Goal: Transaction & Acquisition: Book appointment/travel/reservation

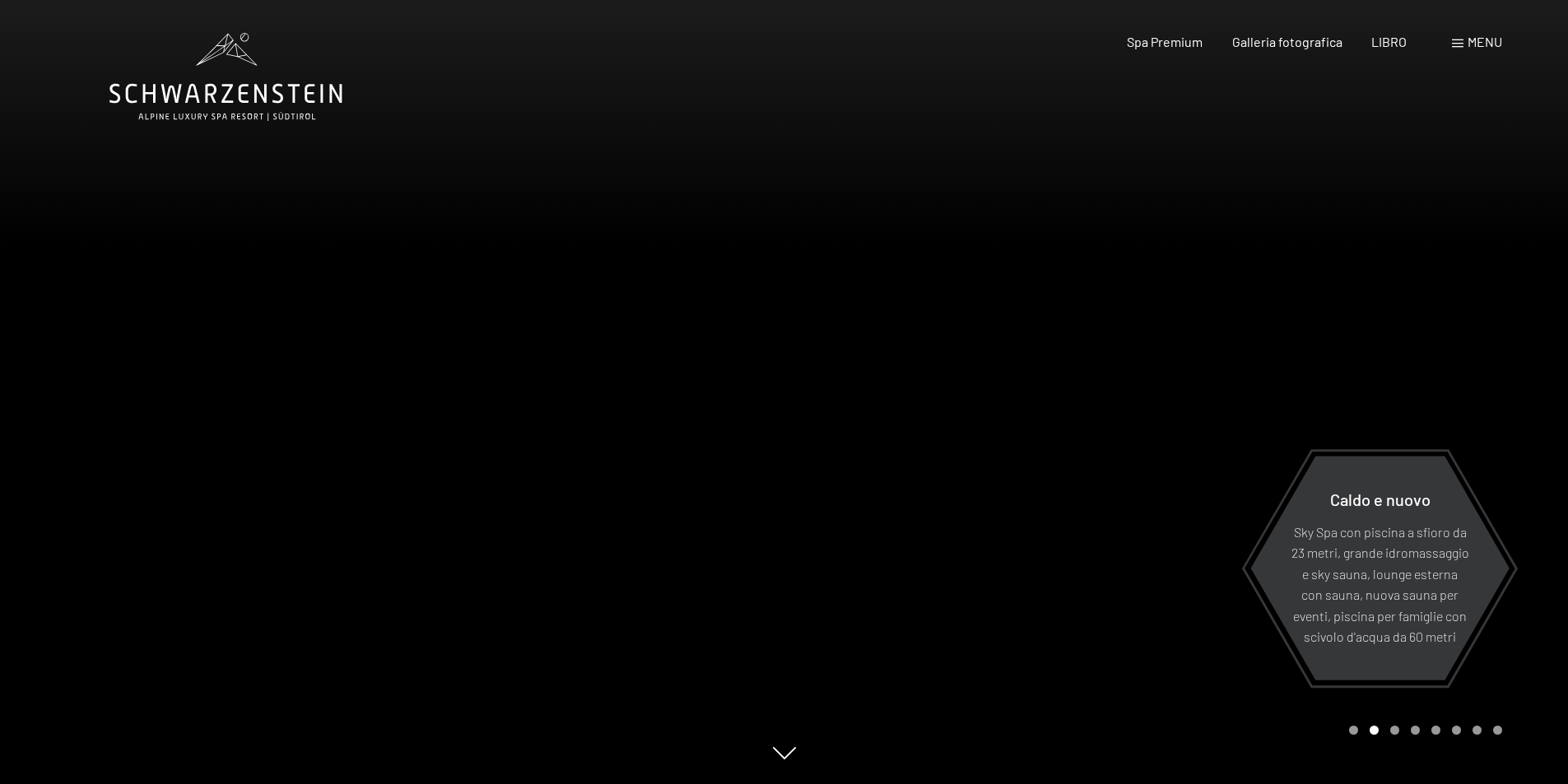
click at [1480, 38] on font "menu" at bounding box center [1485, 41] width 35 height 16
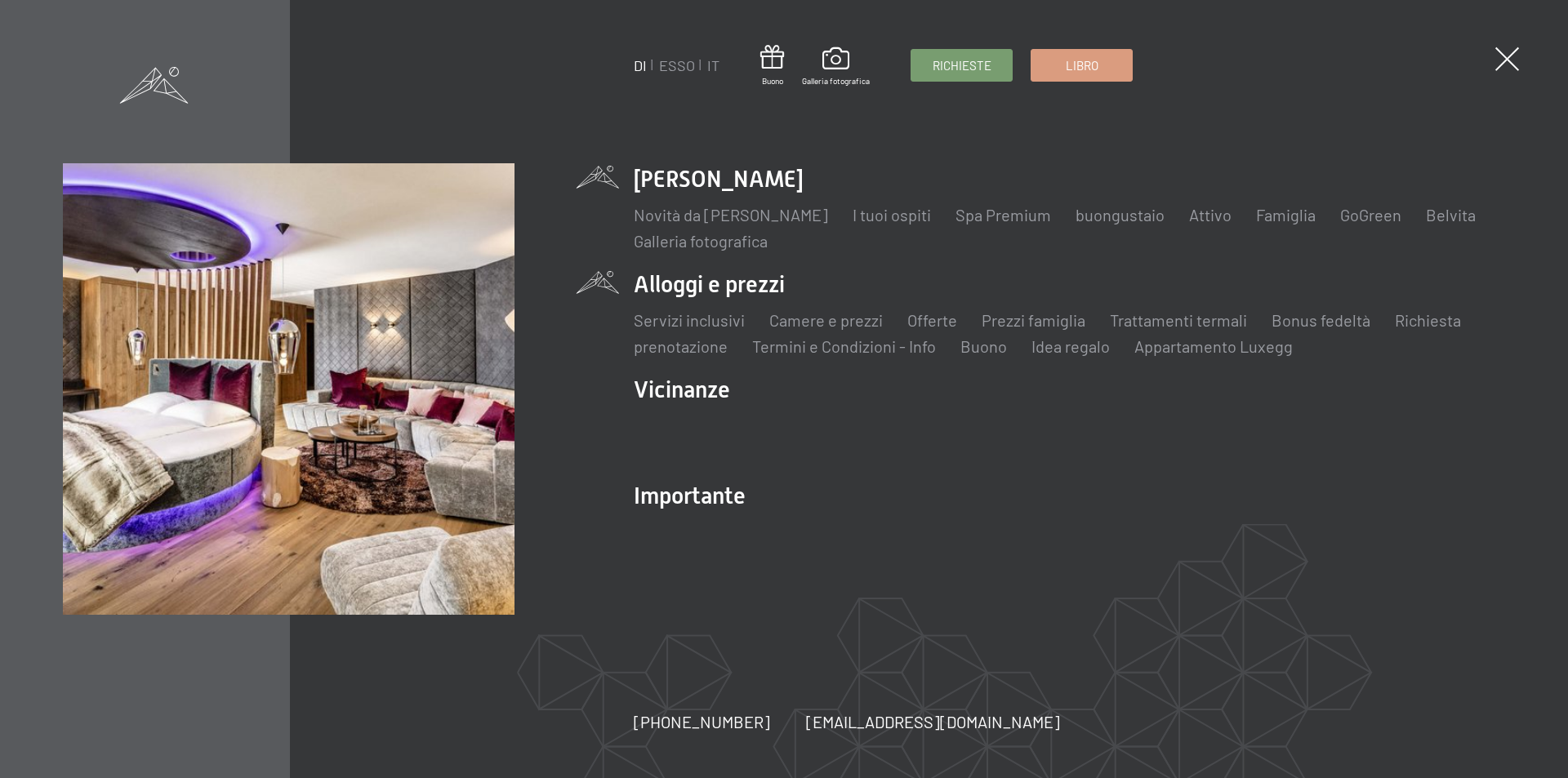
click at [698, 282] on li "Alloggi e prezzi Servizi inclusivi Camere e prezzi lista Offerte lista Prezzi f…" at bounding box center [1069, 313] width 872 height 89
click at [846, 324] on font "Camere e prezzi" at bounding box center [826, 320] width 113 height 20
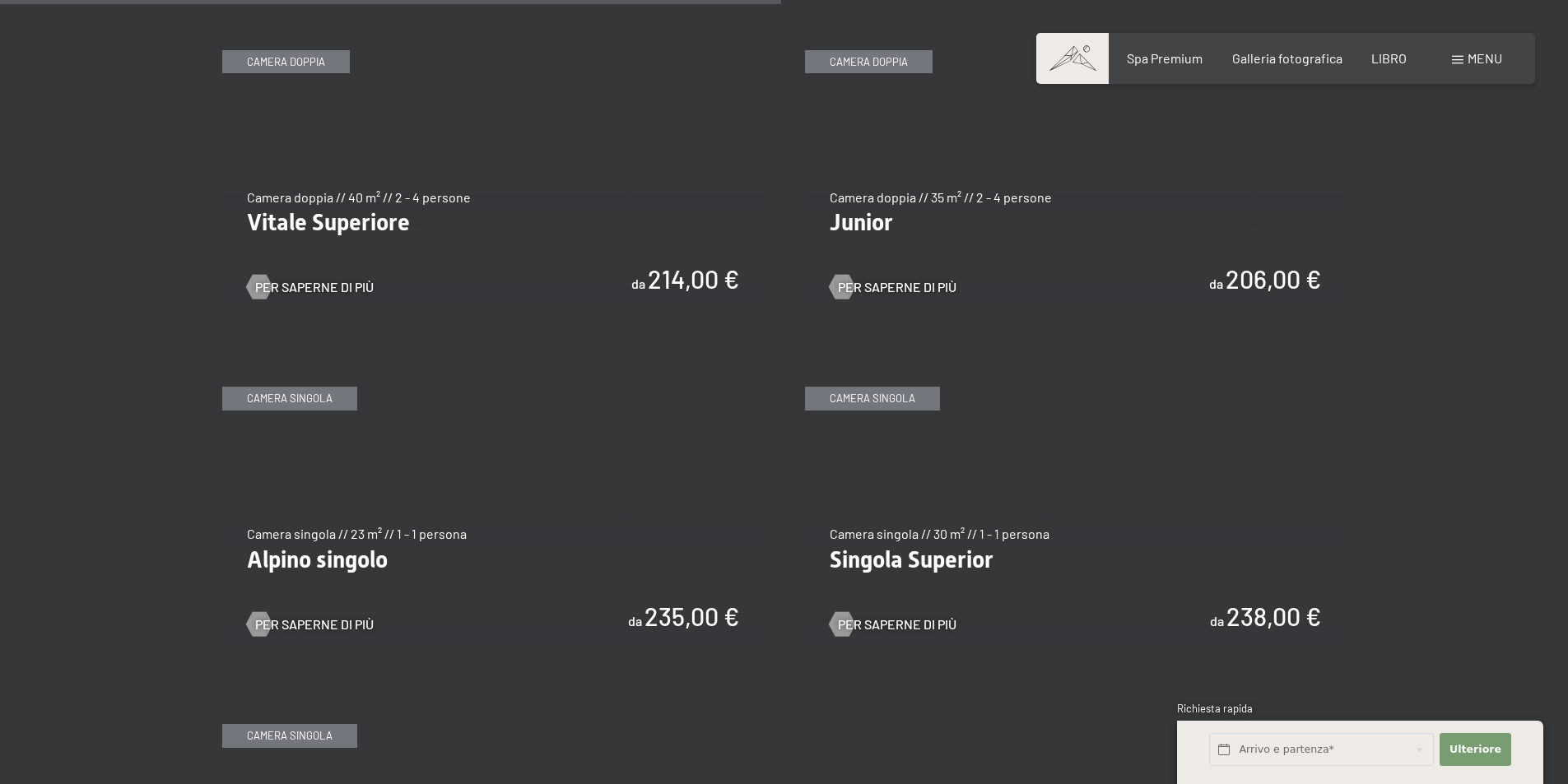
scroll to position [2715, 0]
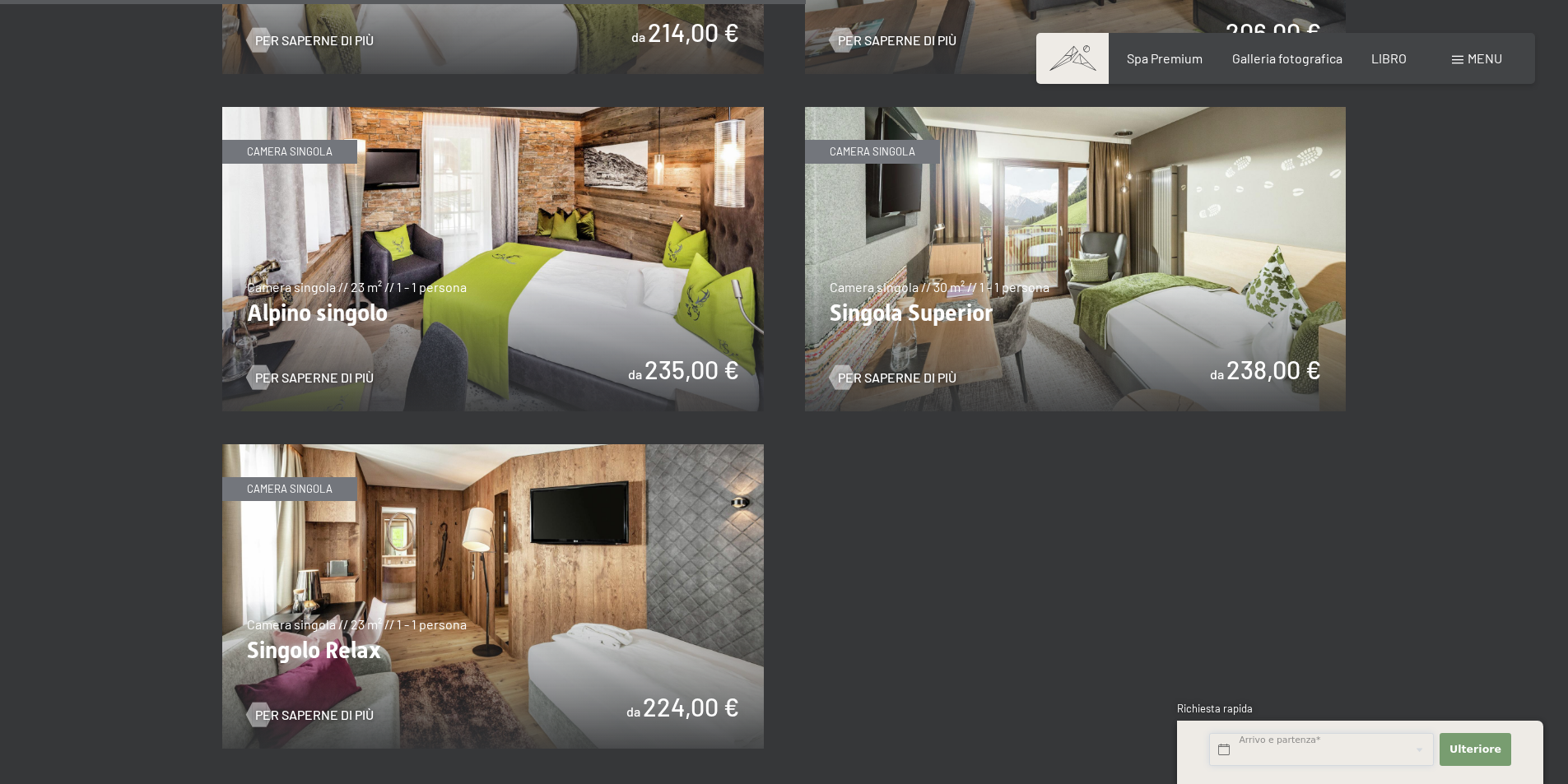
click at [1246, 743] on input "text" at bounding box center [1322, 749] width 225 height 34
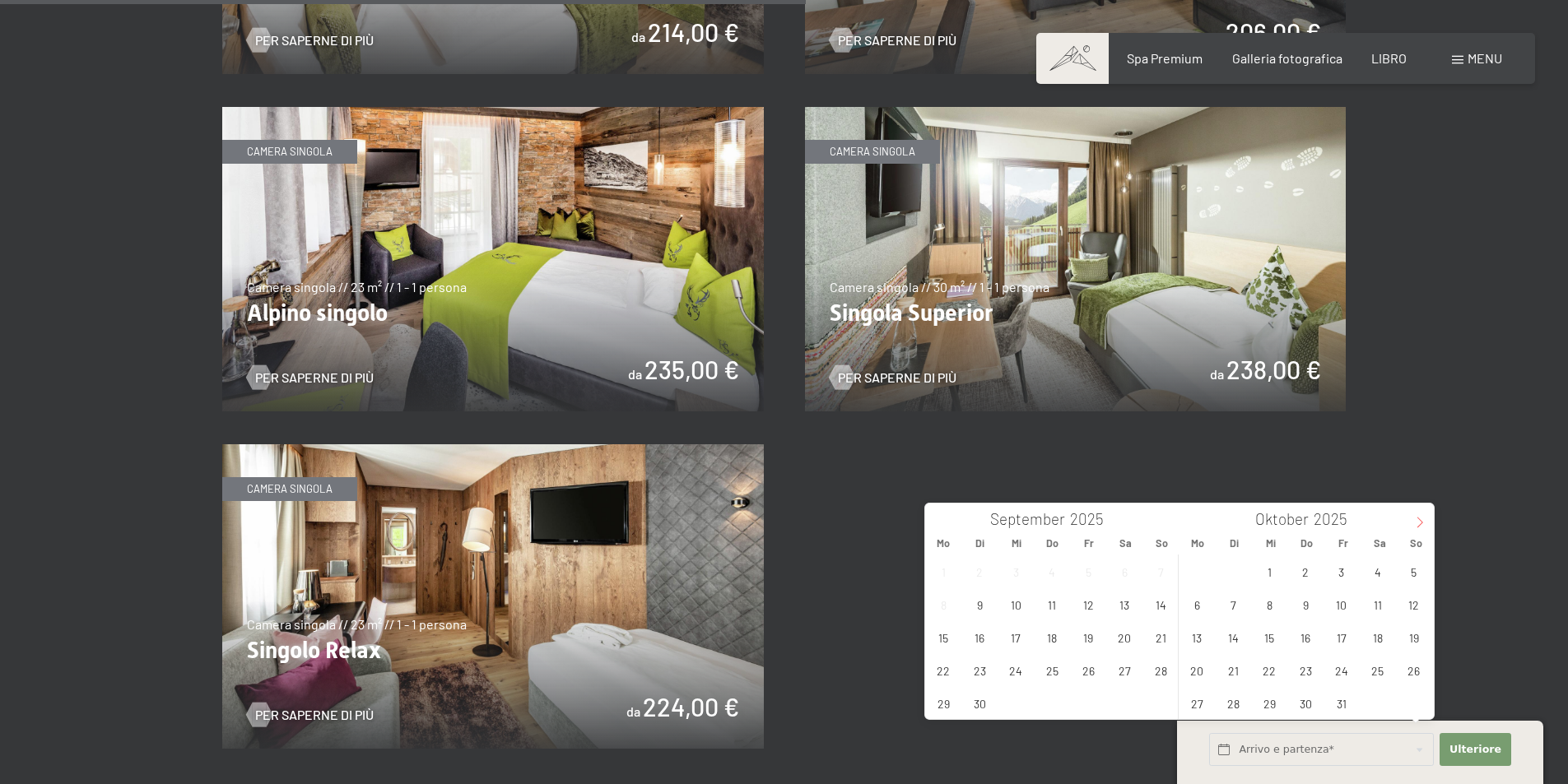
click at [1416, 508] on span at bounding box center [1420, 517] width 28 height 28
click at [1203, 667] on span "22" at bounding box center [1197, 670] width 32 height 32
type input "Mo. 22.12.2025"
click at [1484, 745] on font "Ulteriore" at bounding box center [1475, 748] width 52 height 12
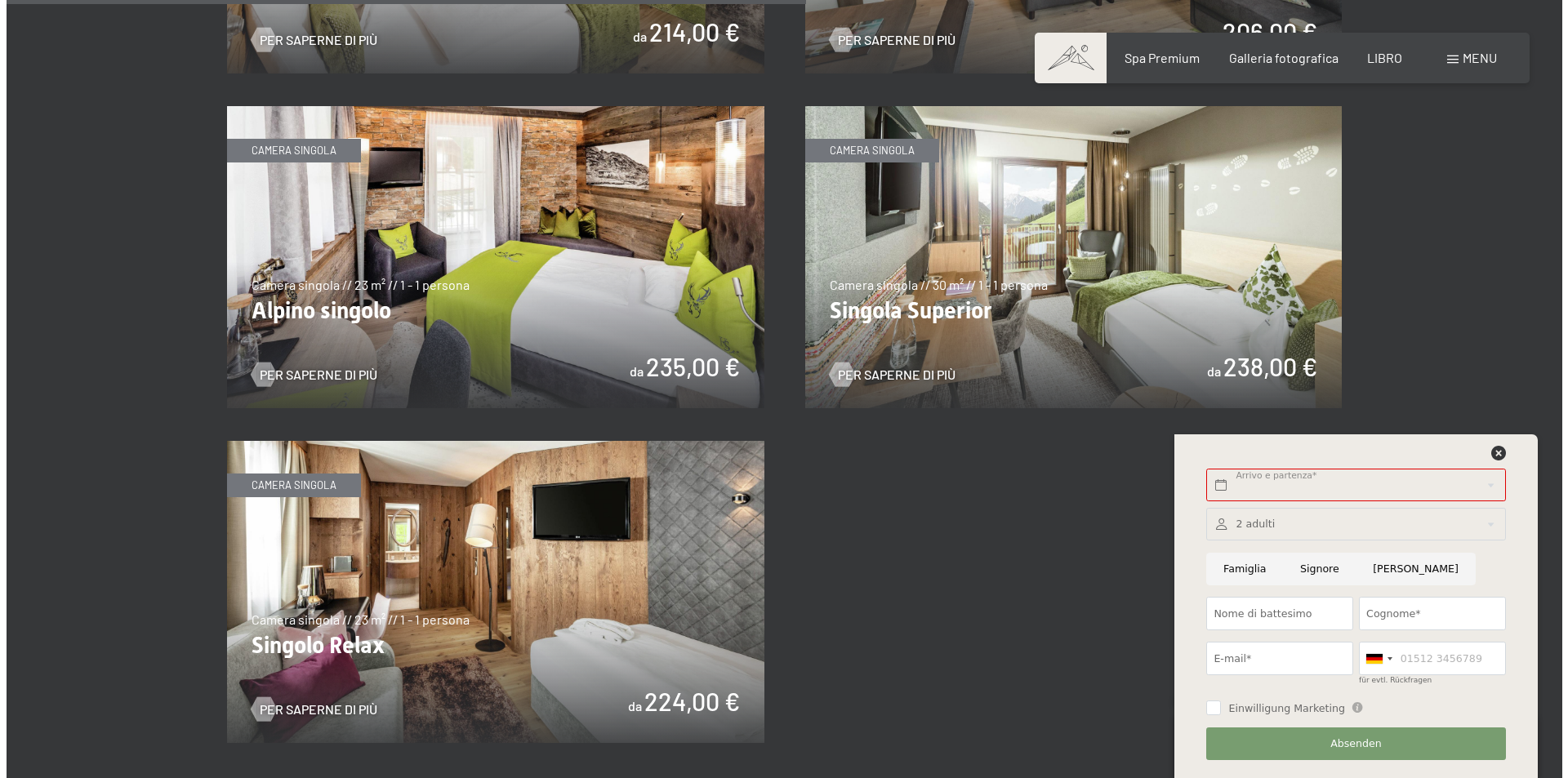
scroll to position [2673, 0]
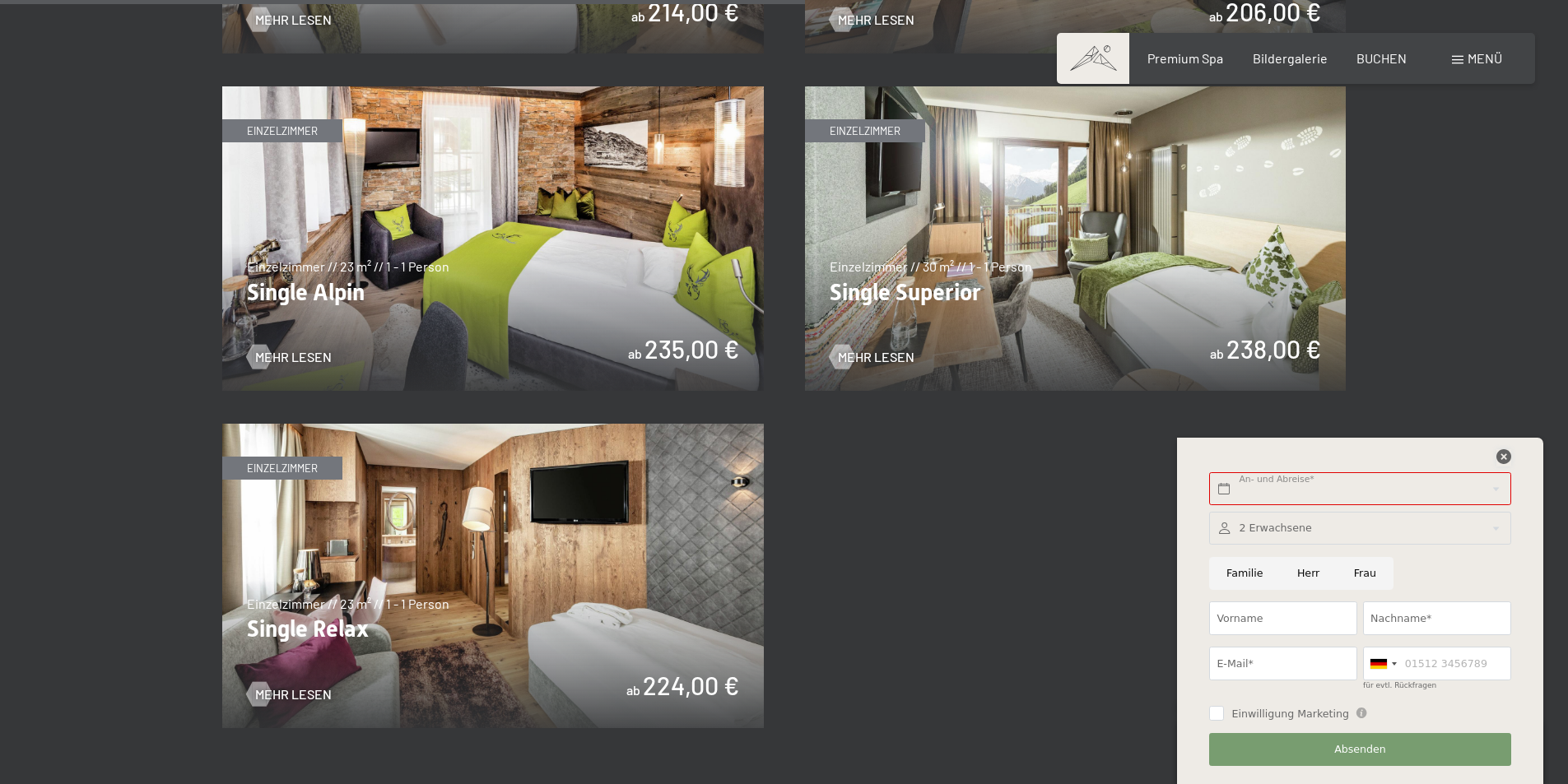
click at [1503, 456] on icon at bounding box center [1504, 457] width 15 height 15
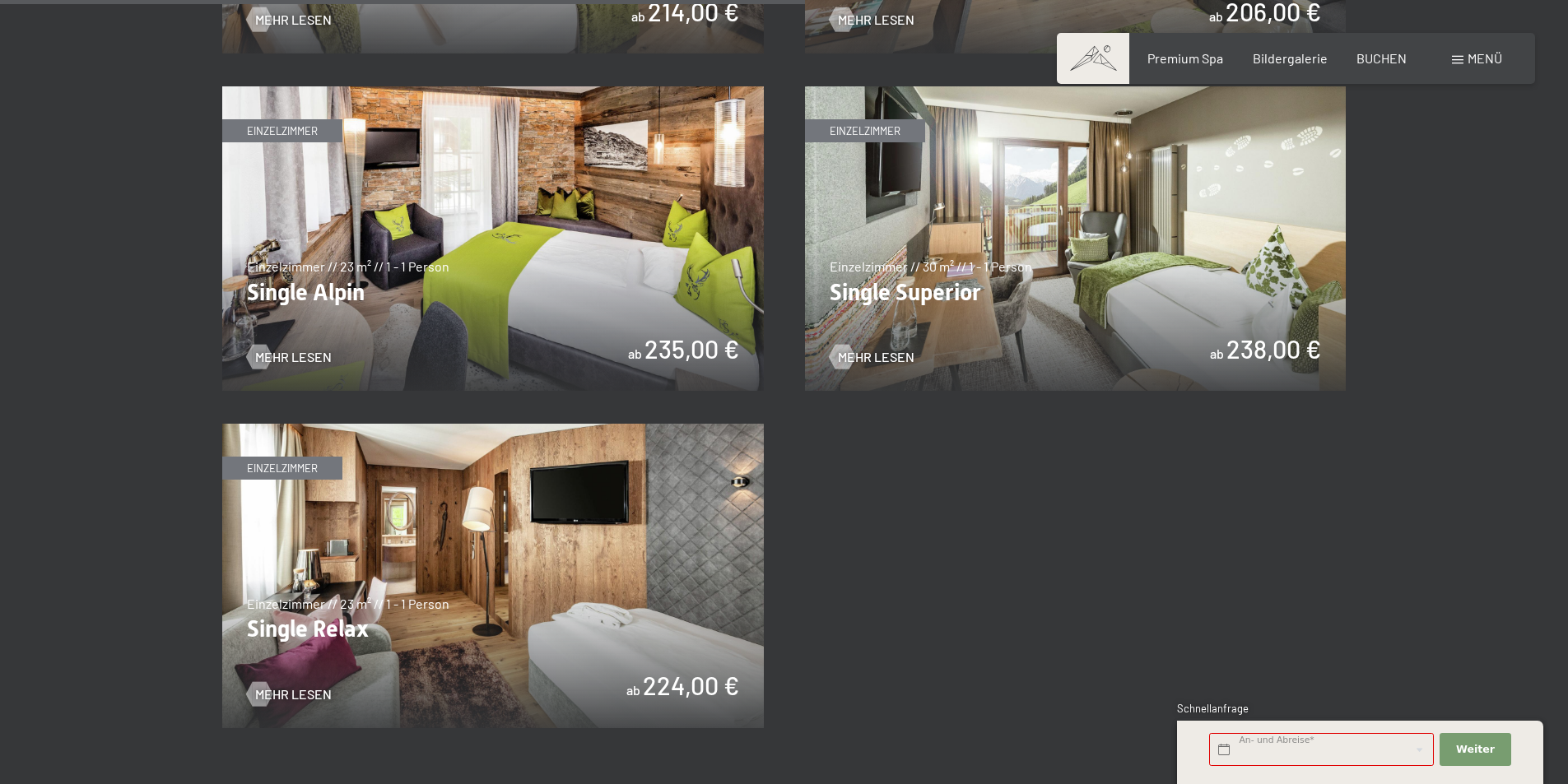
click at [1471, 58] on span "Menü" at bounding box center [1485, 58] width 35 height 16
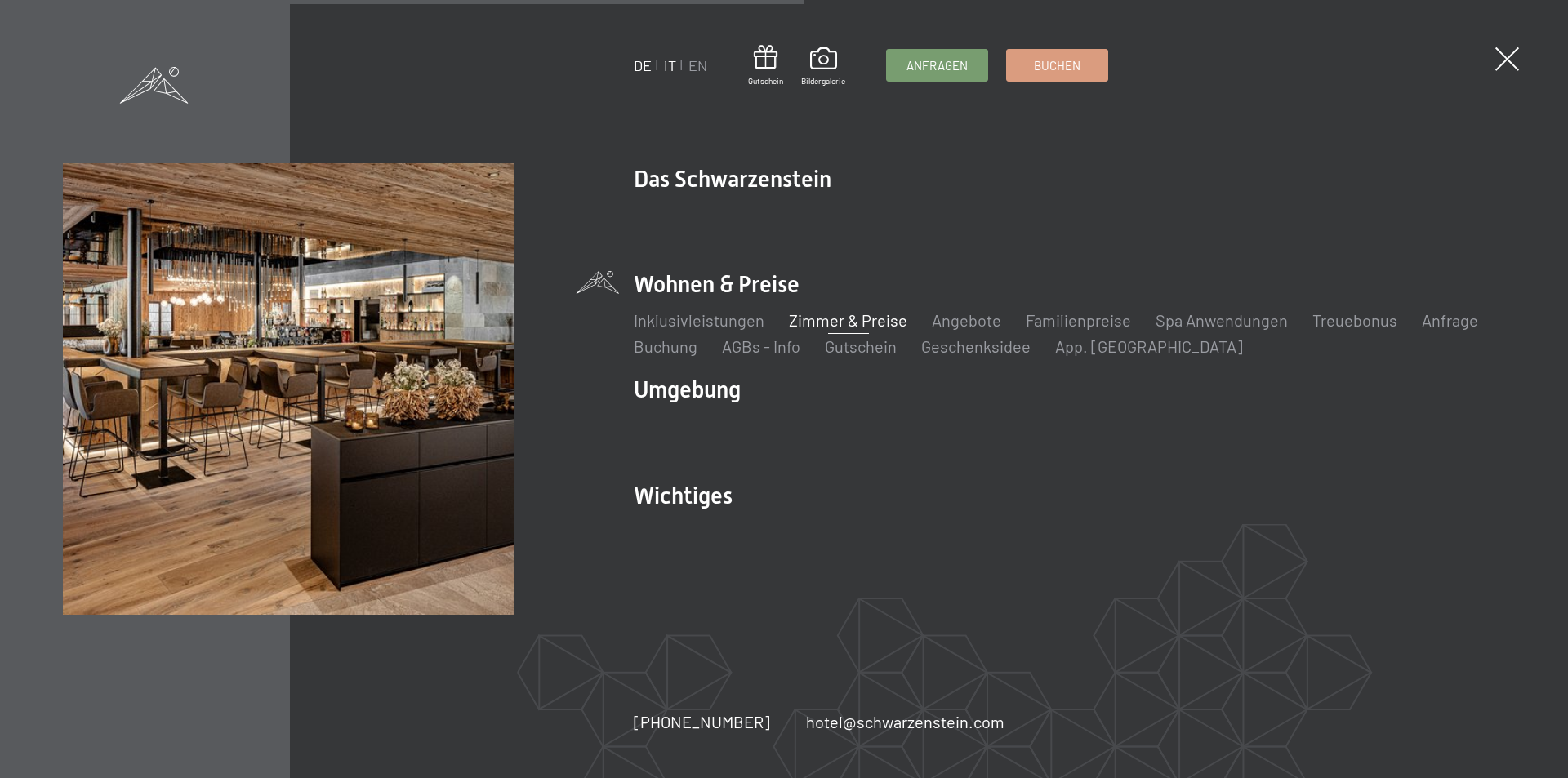
click at [669, 61] on link "IT" at bounding box center [670, 66] width 12 height 18
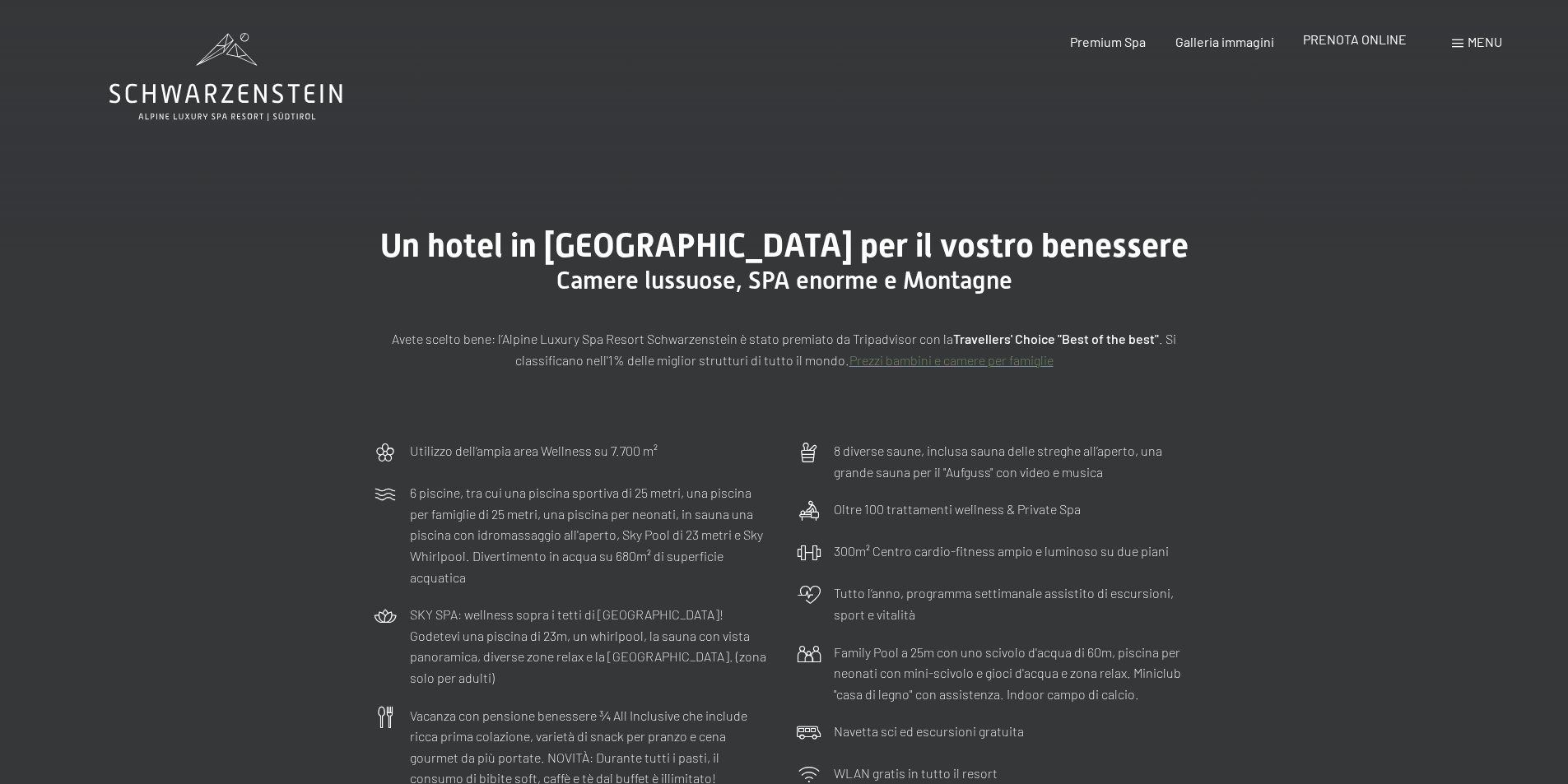
click at [1381, 36] on span "PRENOTA ONLINE" at bounding box center [1354, 39] width 103 height 16
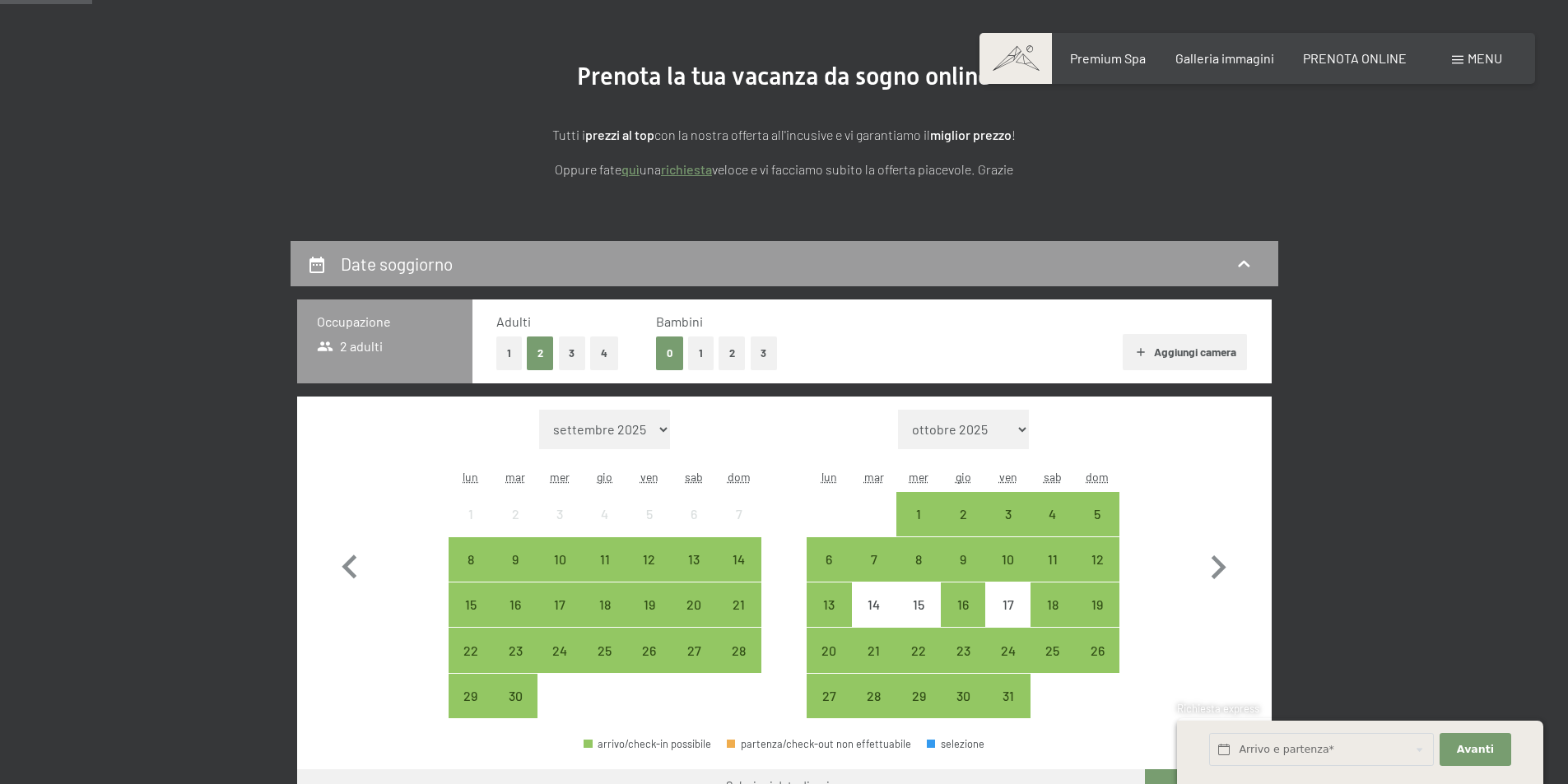
scroll to position [329, 0]
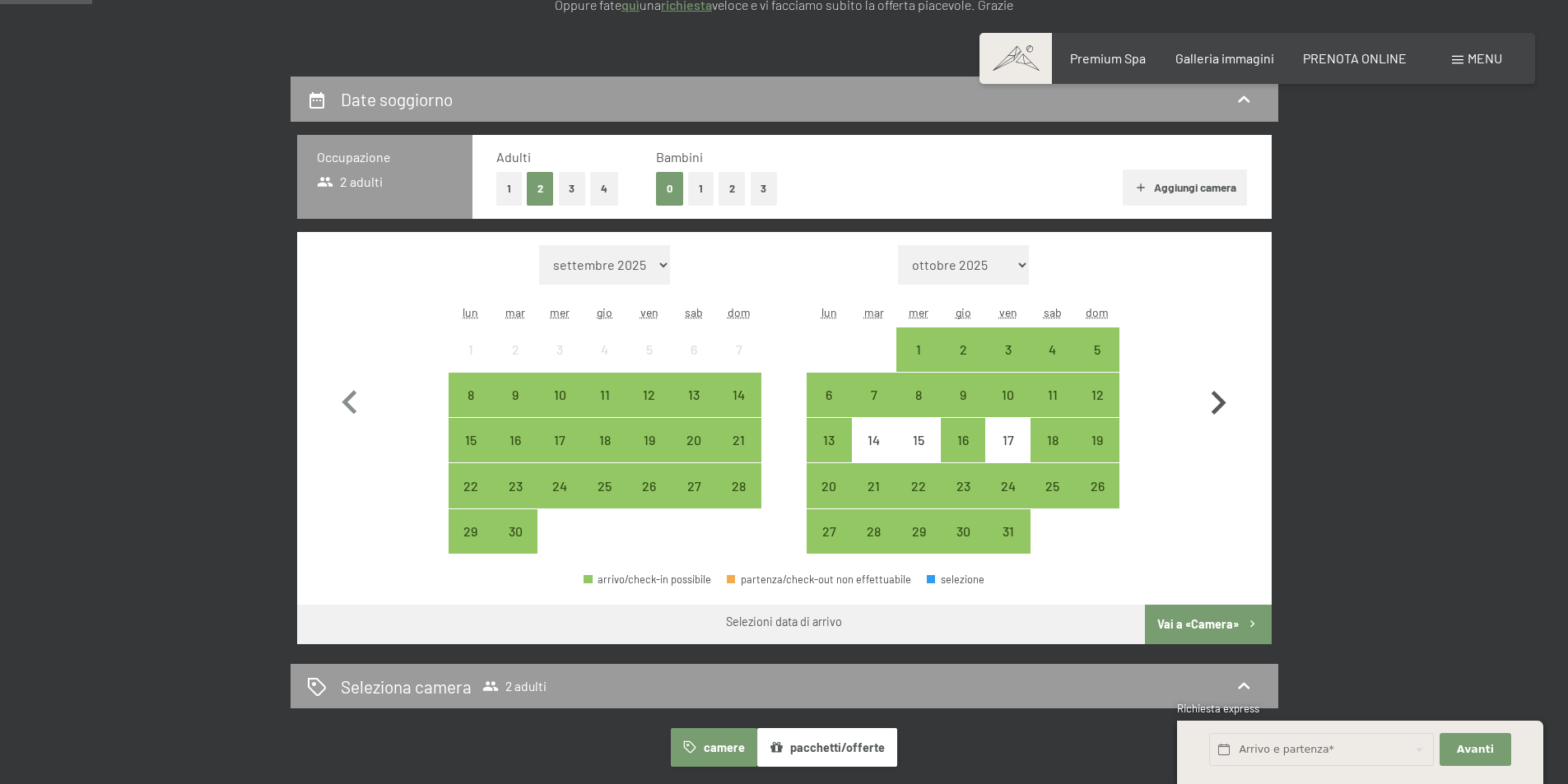
click at [1227, 409] on icon "button" at bounding box center [1218, 403] width 48 height 48
select select "2025-10-01"
select select "2025-11-01"
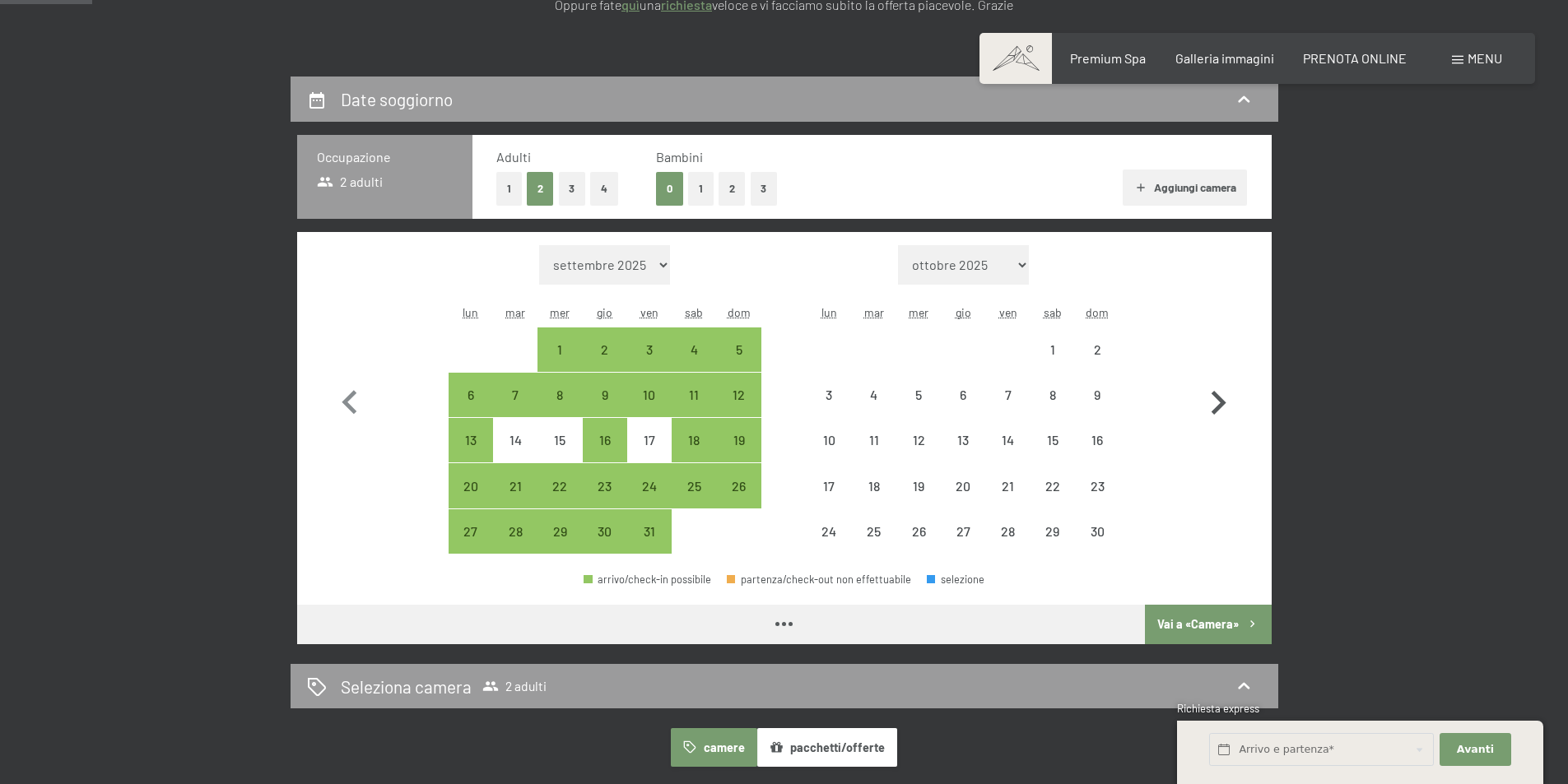
click at [1224, 409] on icon "button" at bounding box center [1218, 403] width 48 height 48
select select "2025-11-01"
select select "2025-12-01"
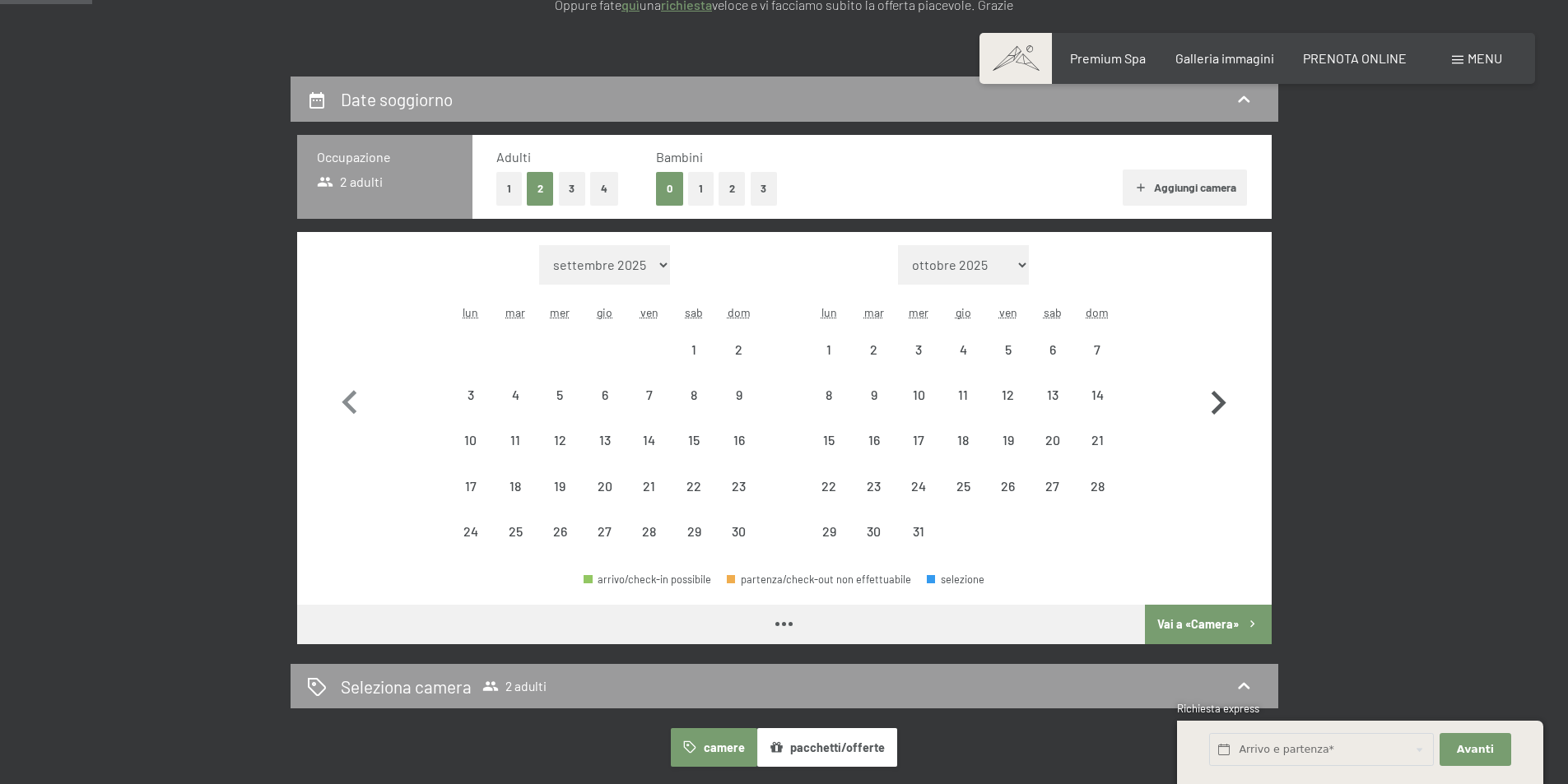
select select "2025-11-01"
select select "2025-12-01"
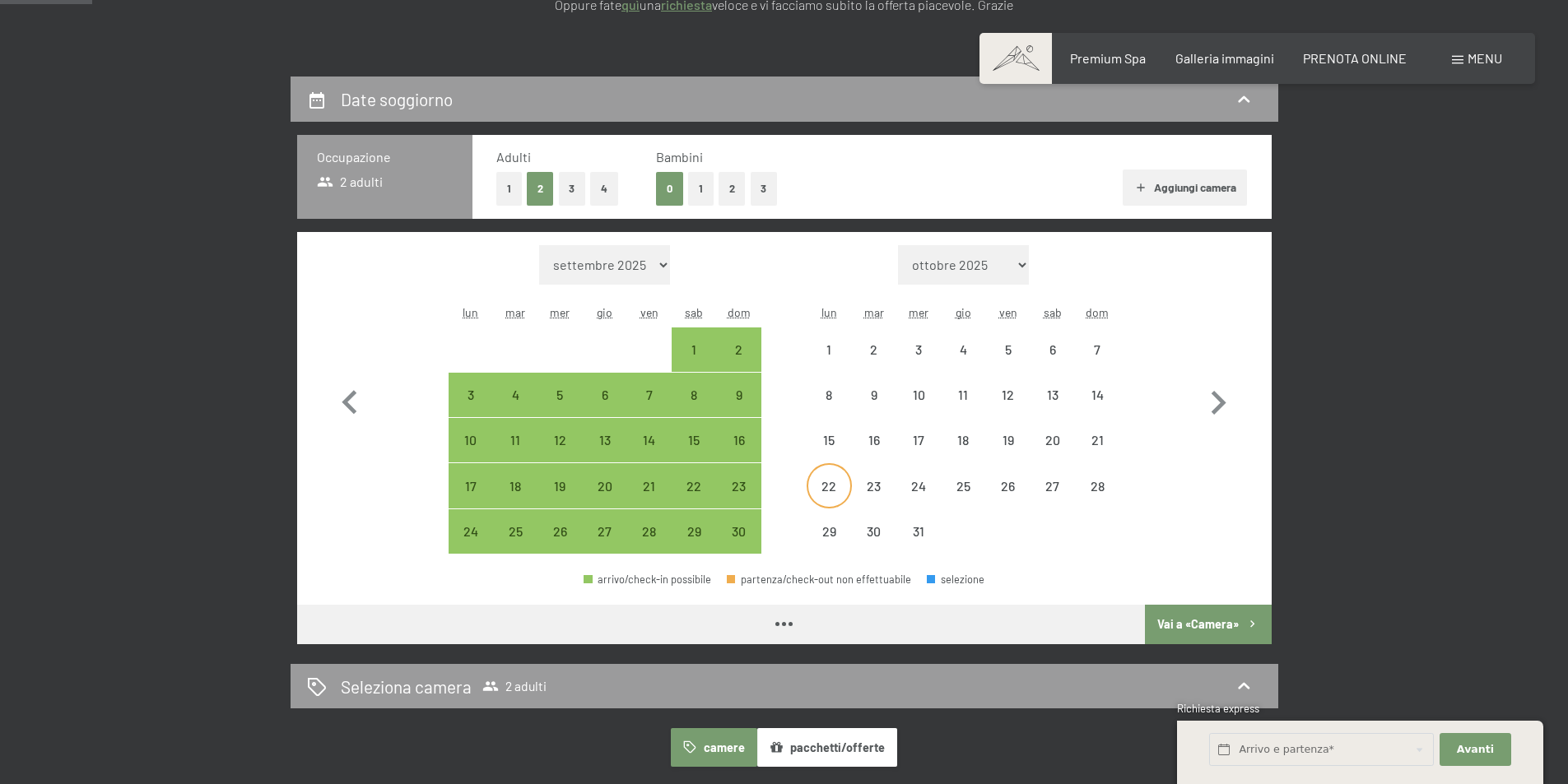
select select "2025-11-01"
select select "2025-12-01"
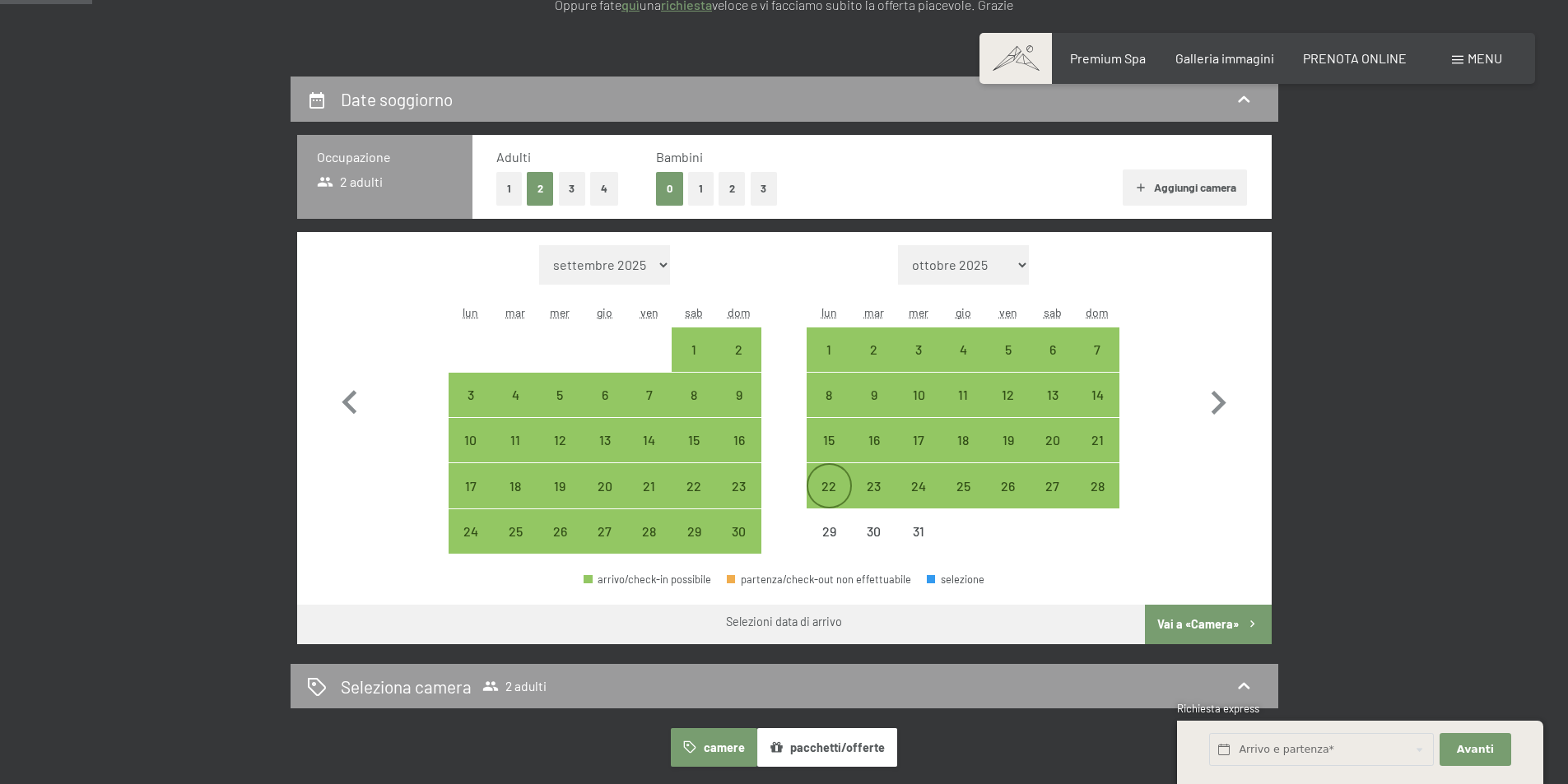
click at [833, 487] on div "22" at bounding box center [829, 501] width 41 height 41
select select "2025-11-01"
select select "2025-12-01"
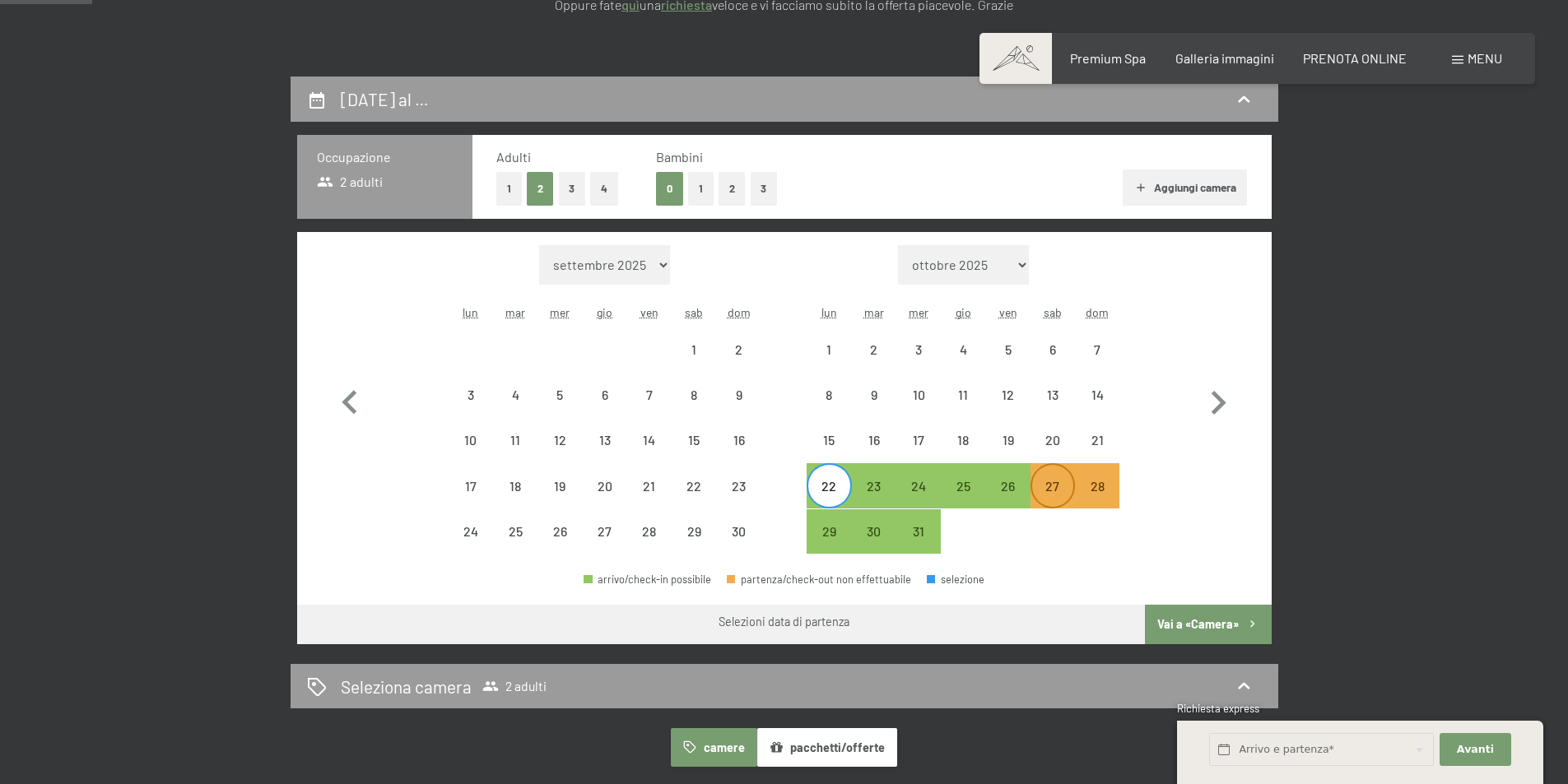
click at [1045, 485] on div "27" at bounding box center [1053, 501] width 41 height 41
select select "2025-11-01"
select select "2025-12-01"
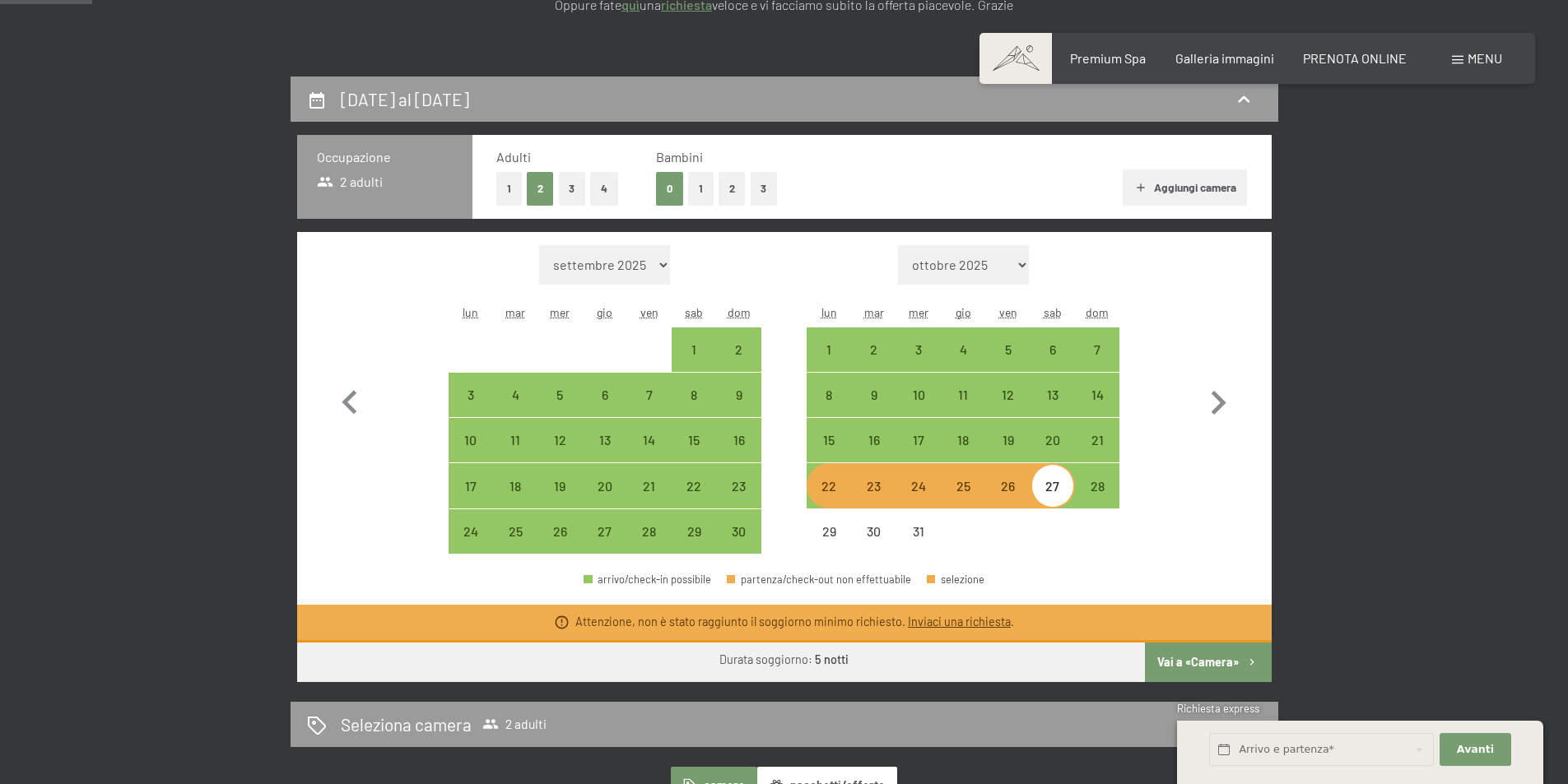
click at [570, 178] on button "3" at bounding box center [572, 188] width 27 height 34
select select "2025-11-01"
select select "2025-12-01"
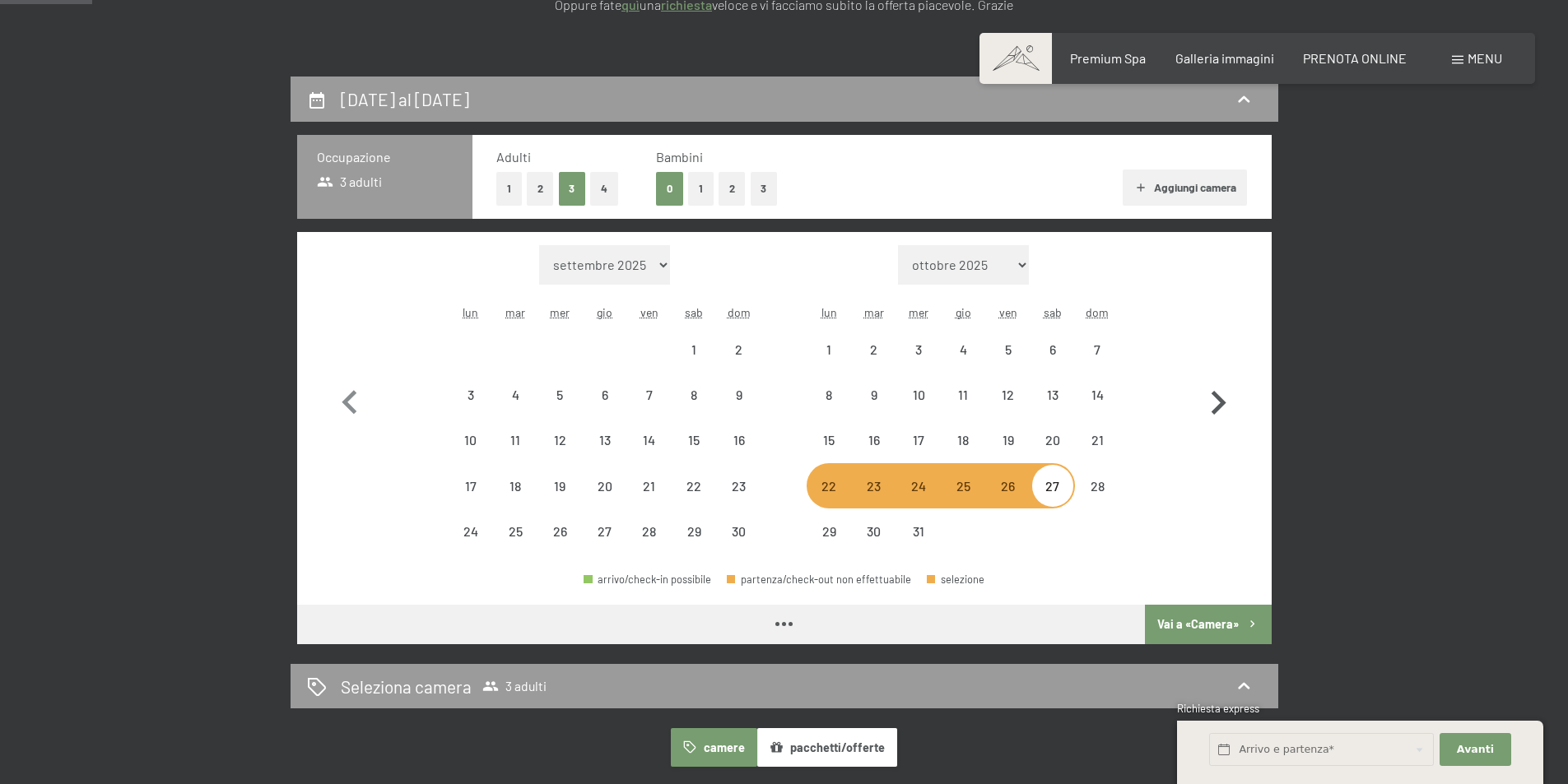
select select "2025-11-01"
select select "2025-12-01"
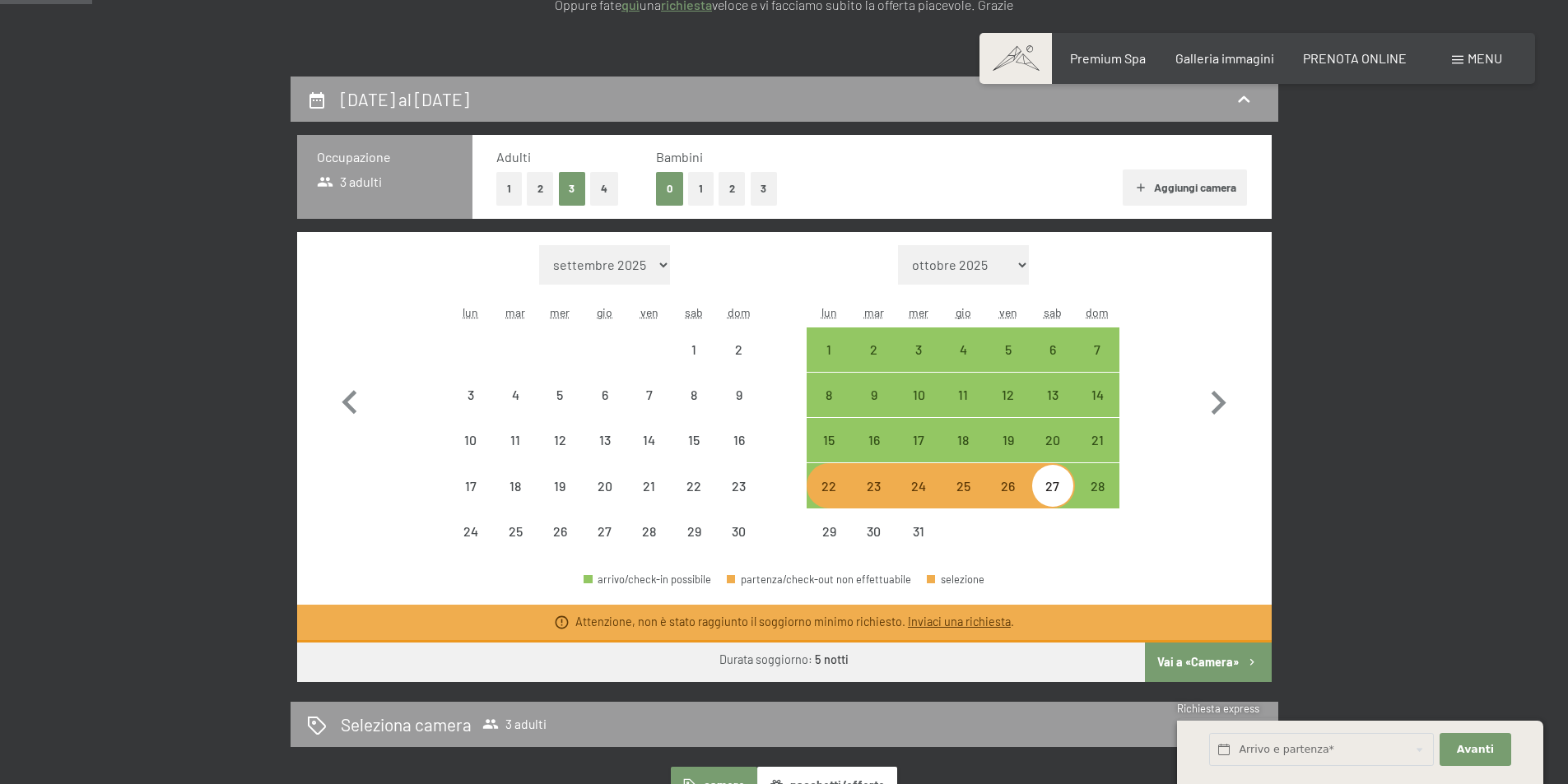
select select "2025-11-01"
select select "2025-12-01"
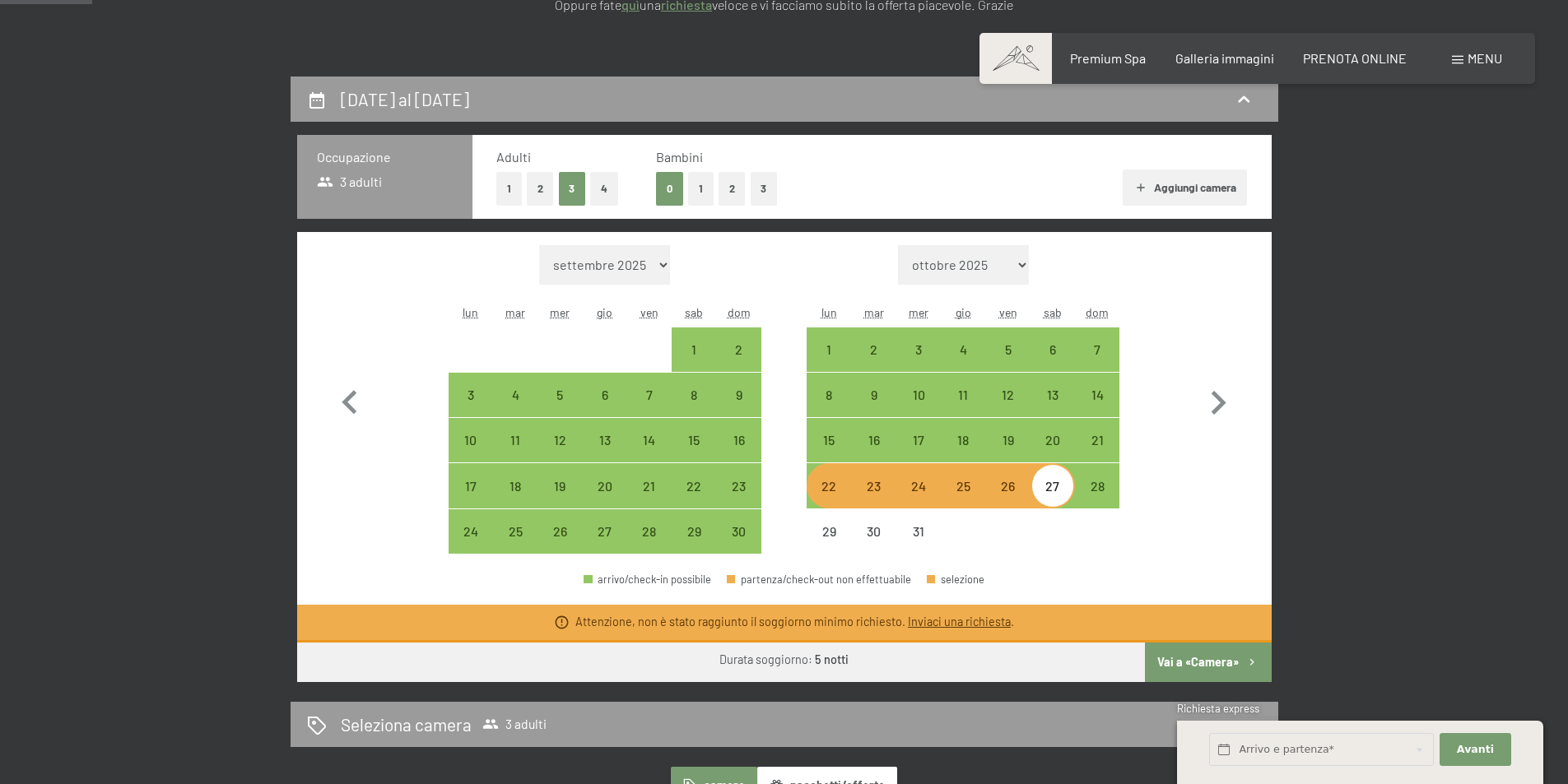
click at [1191, 658] on button "Vai a «Camera»" at bounding box center [1208, 663] width 126 height 40
select select "2025-11-01"
select select "2025-12-01"
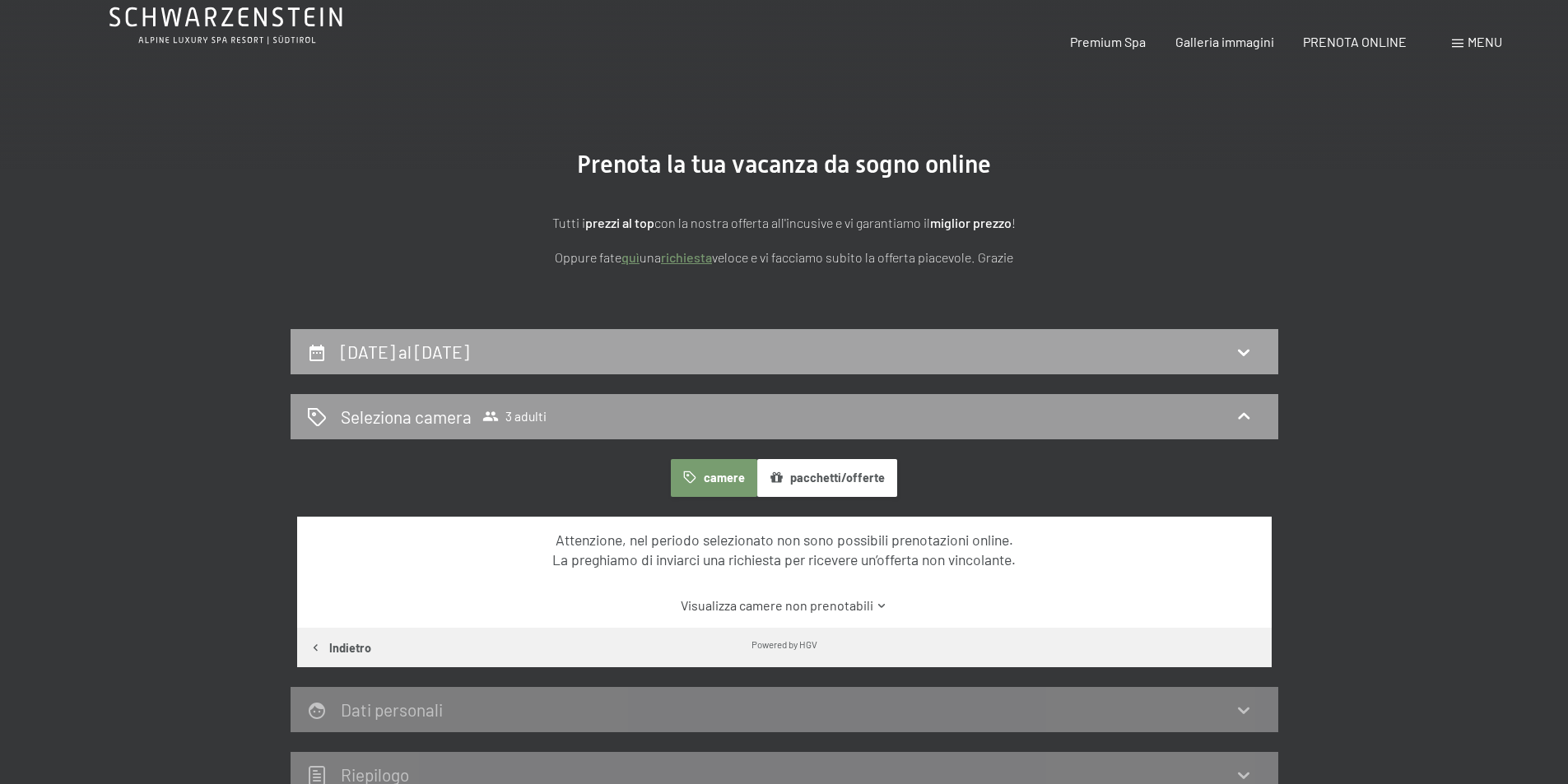
scroll to position [0, 0]
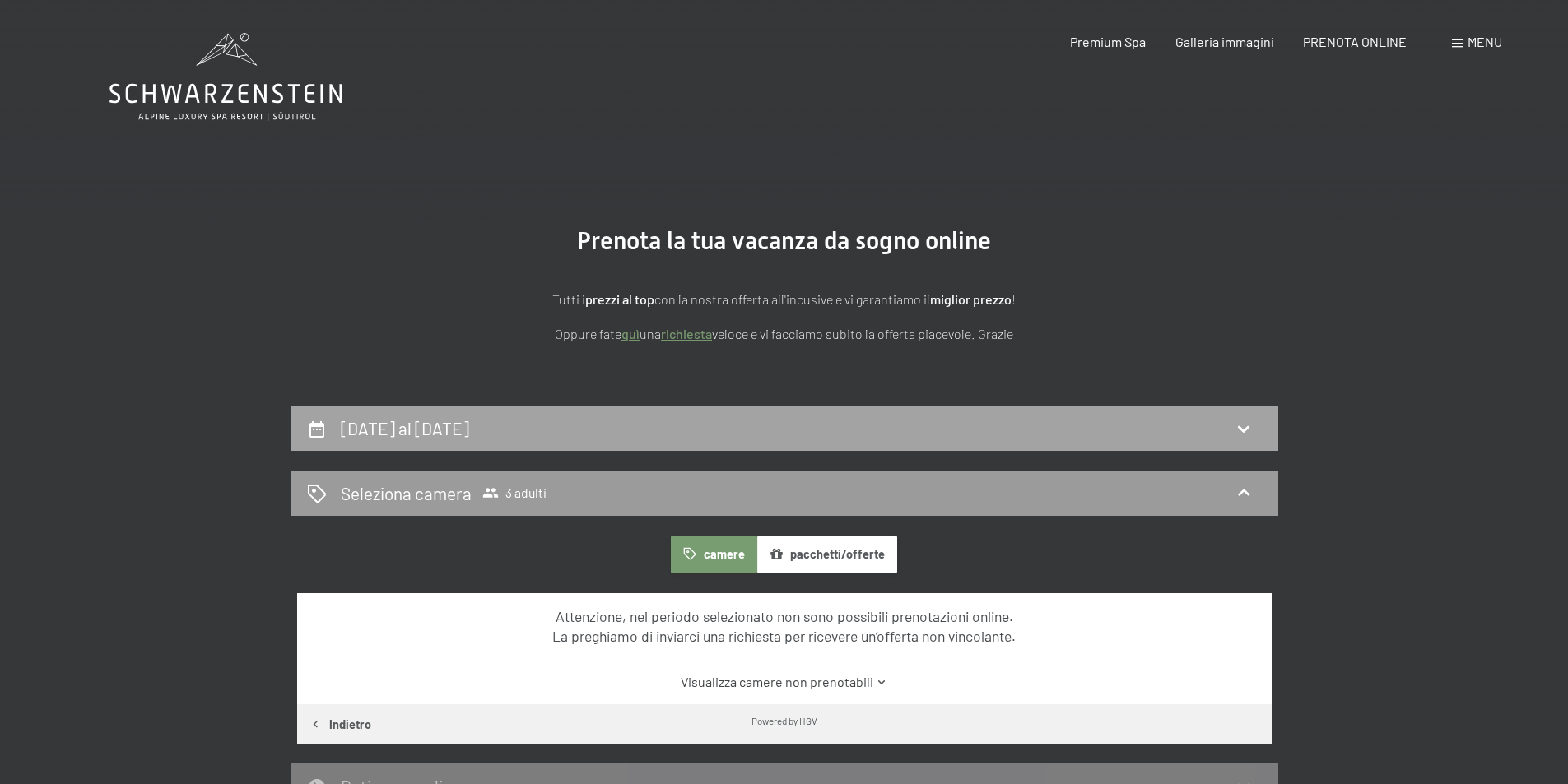
click at [469, 434] on h2 "22 dicembre al 27 dicembre 2025" at bounding box center [404, 428] width 128 height 21
select select "2025-11-01"
select select "2025-12-01"
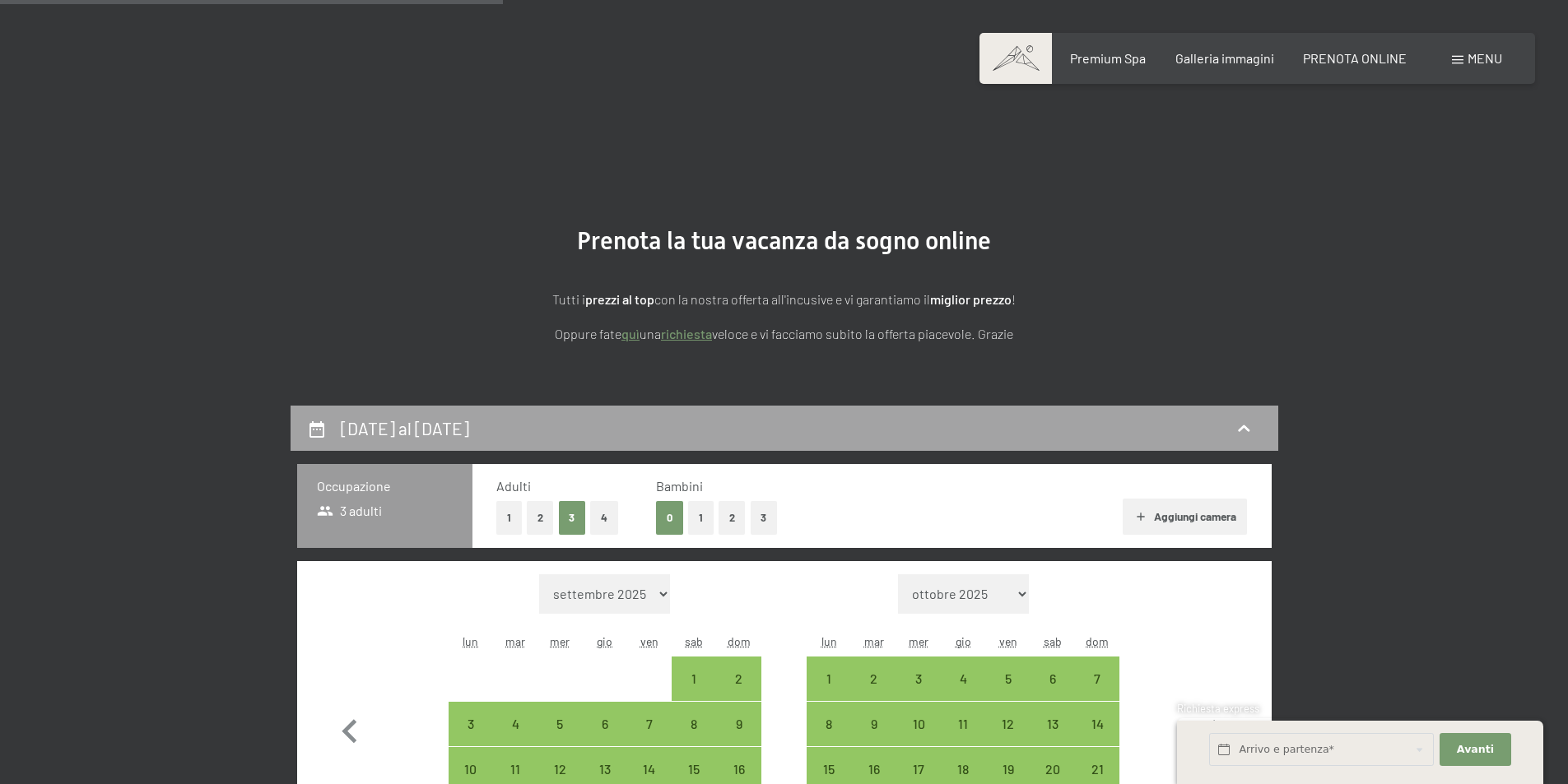
scroll to position [406, 0]
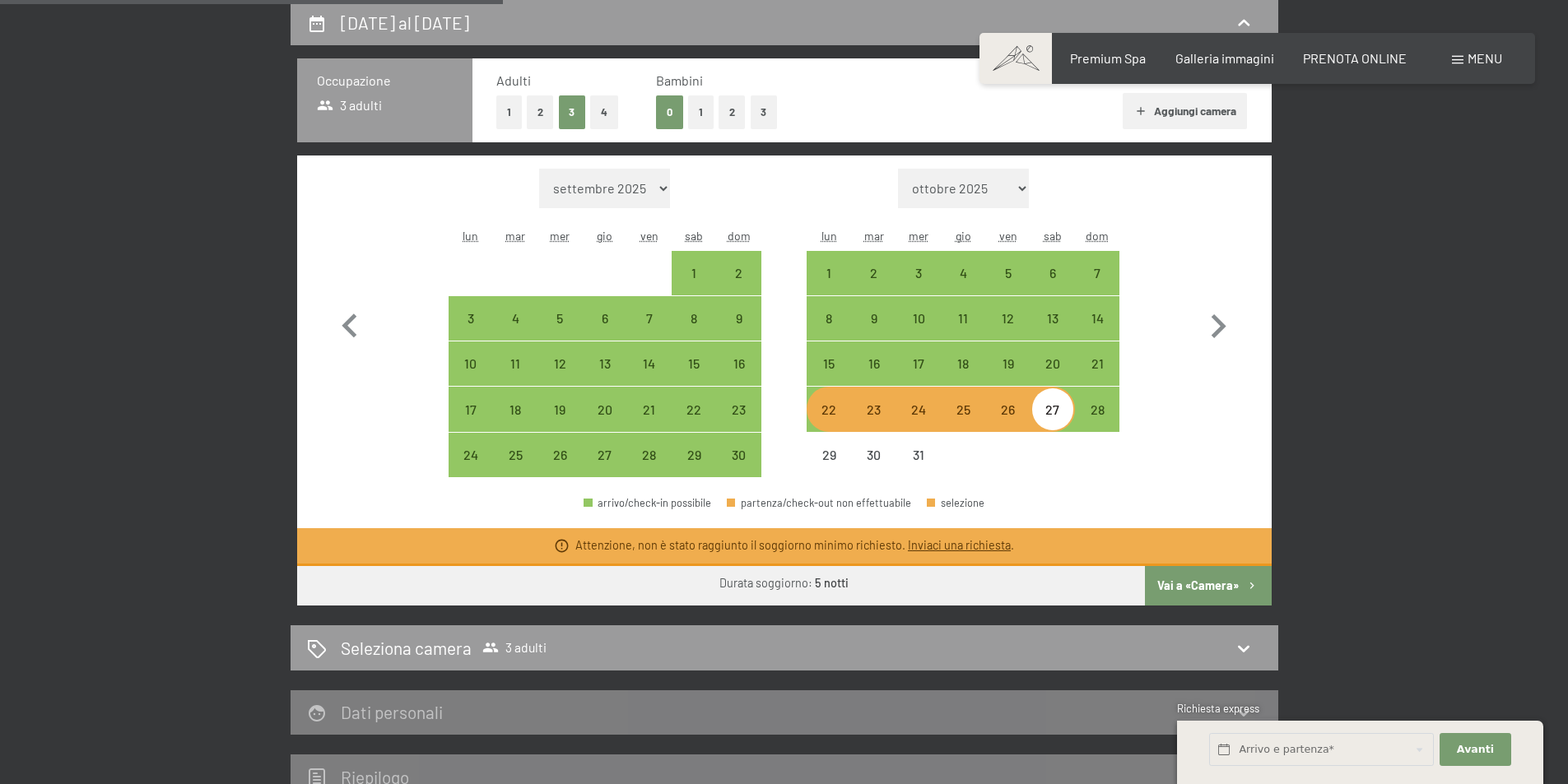
click at [838, 416] on div "22" at bounding box center [829, 424] width 41 height 41
select select "2025-11-01"
select select "2025-12-01"
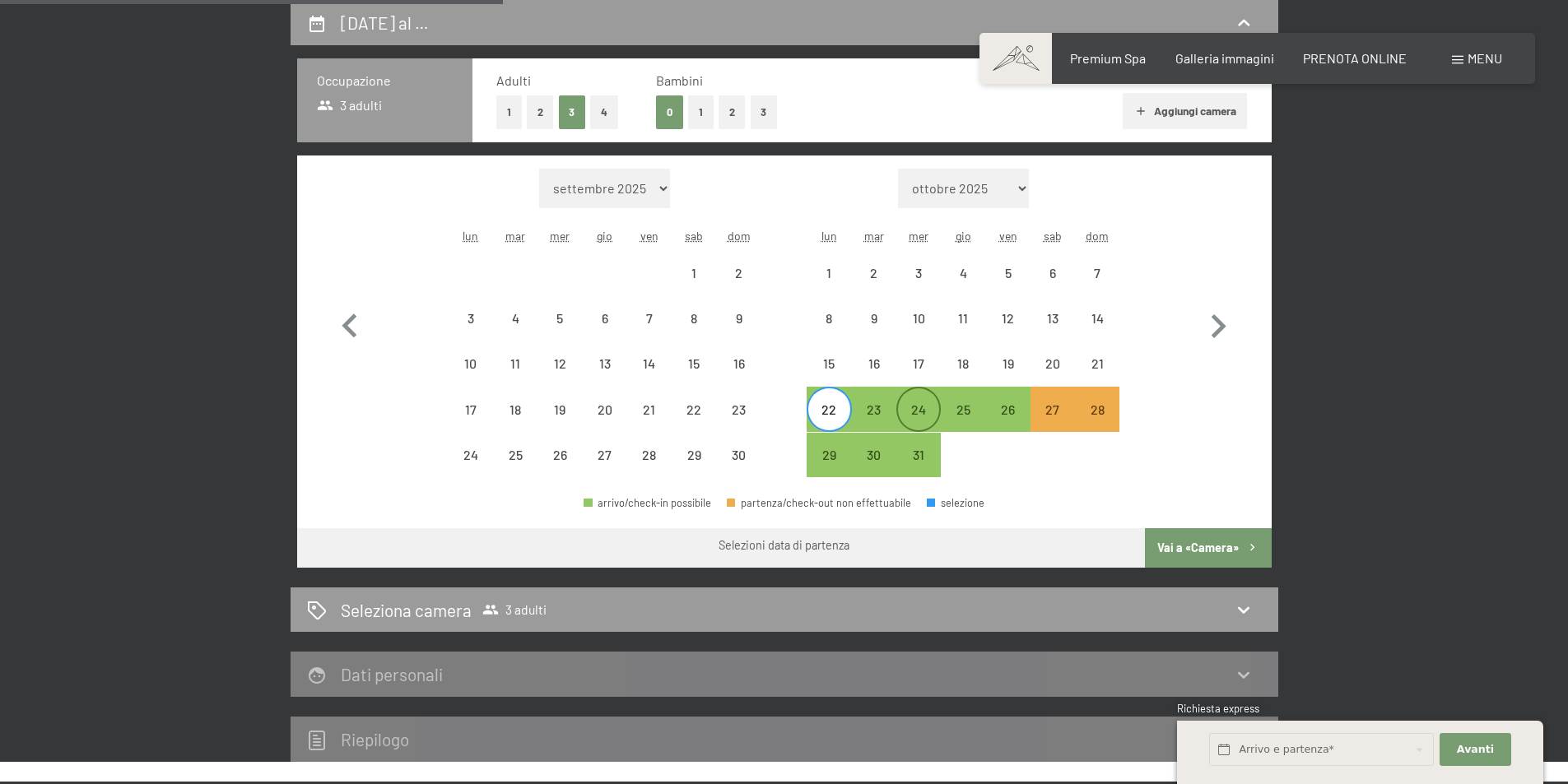
click at [925, 401] on div "24" at bounding box center [918, 409] width 41 height 41
select select "2025-11-01"
select select "2025-12-01"
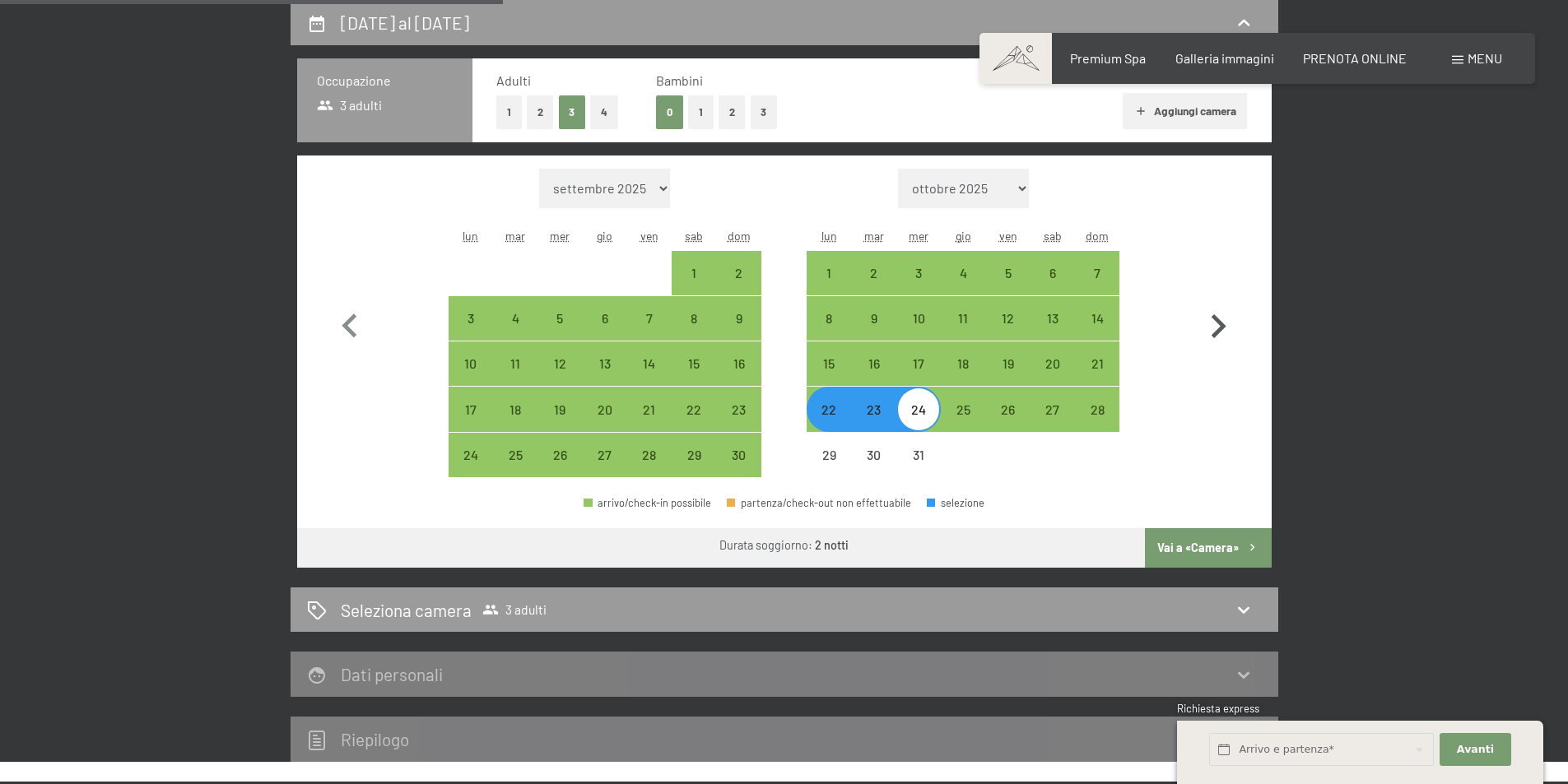
click at [1236, 297] on button "button" at bounding box center [1218, 323] width 48 height 309
select select "2025-12-01"
select select "2026-01-01"
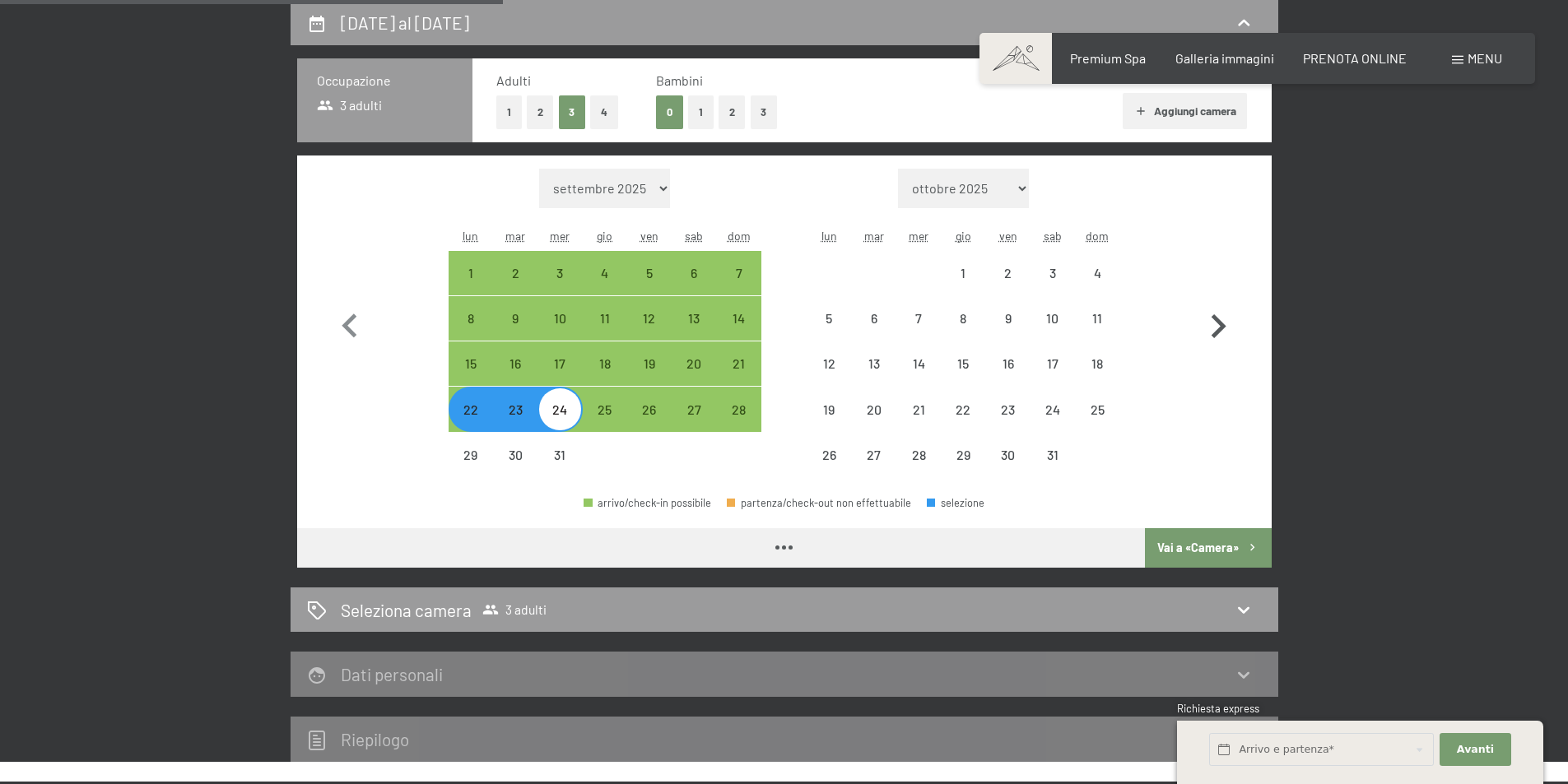
click at [1227, 322] on icon "button" at bounding box center [1218, 326] width 48 height 48
select select "2026-01-01"
select select "2026-02-01"
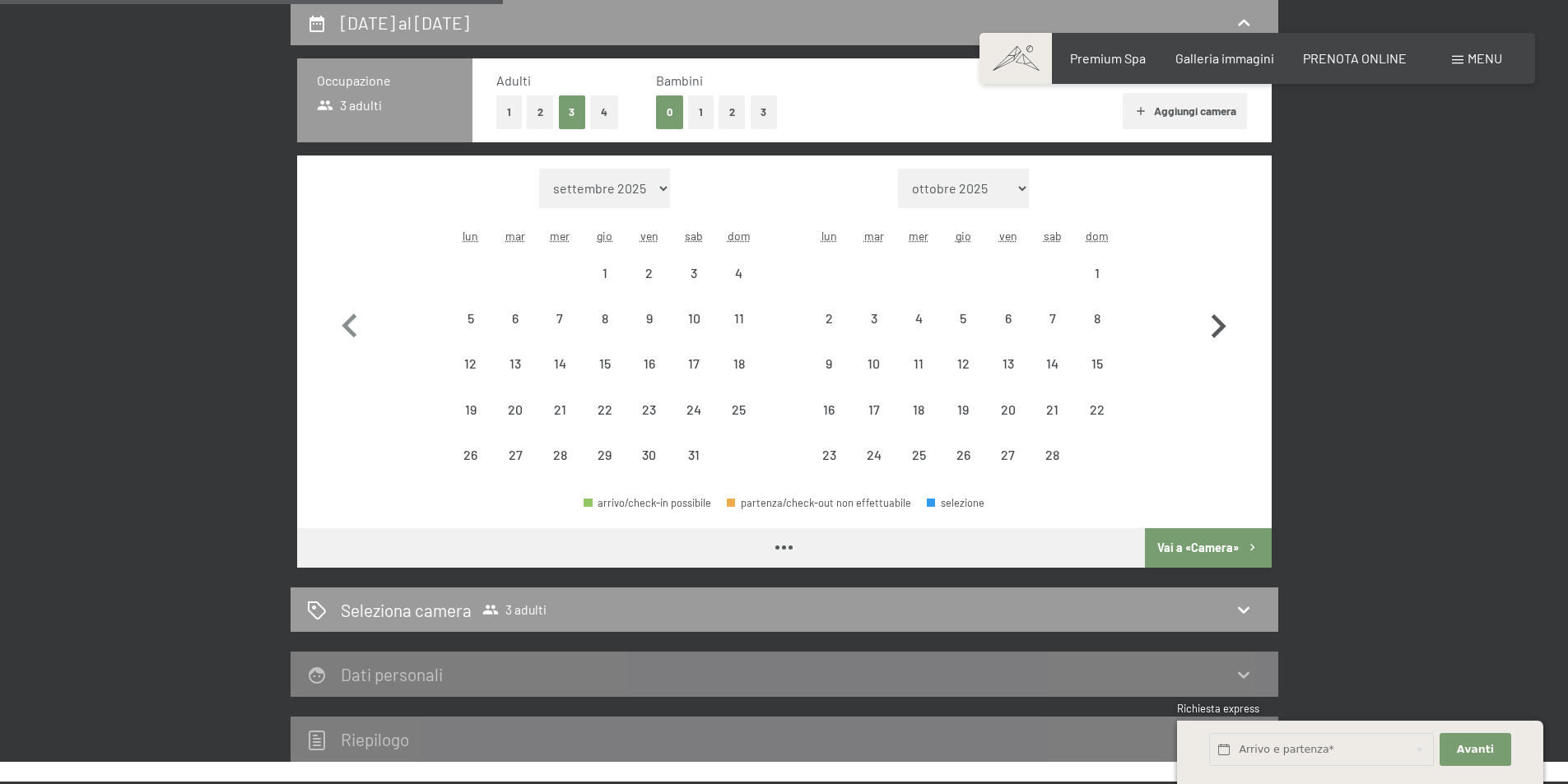
select select "2026-01-01"
select select "2026-02-01"
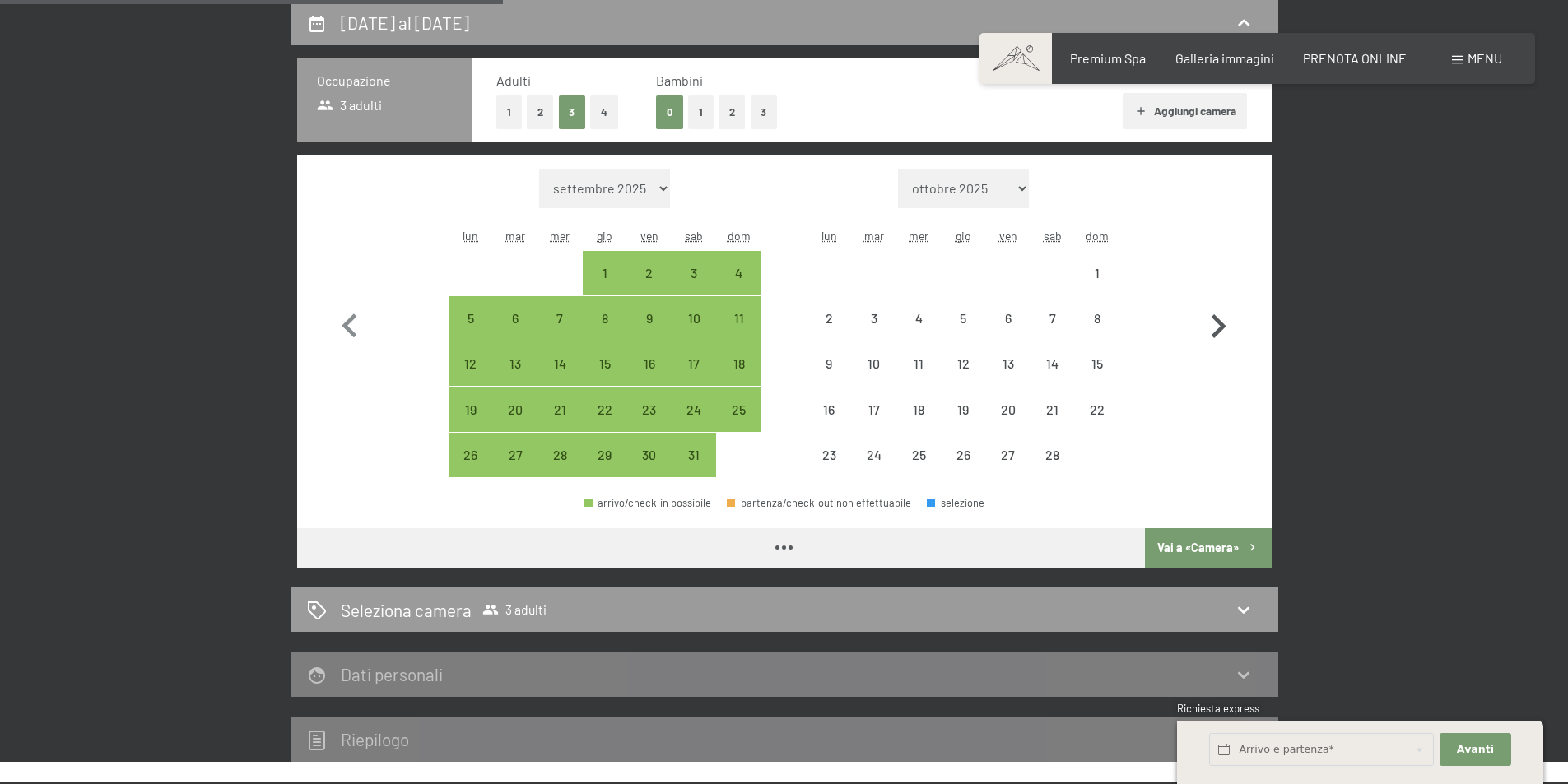
select select "2026-01-01"
select select "2026-02-01"
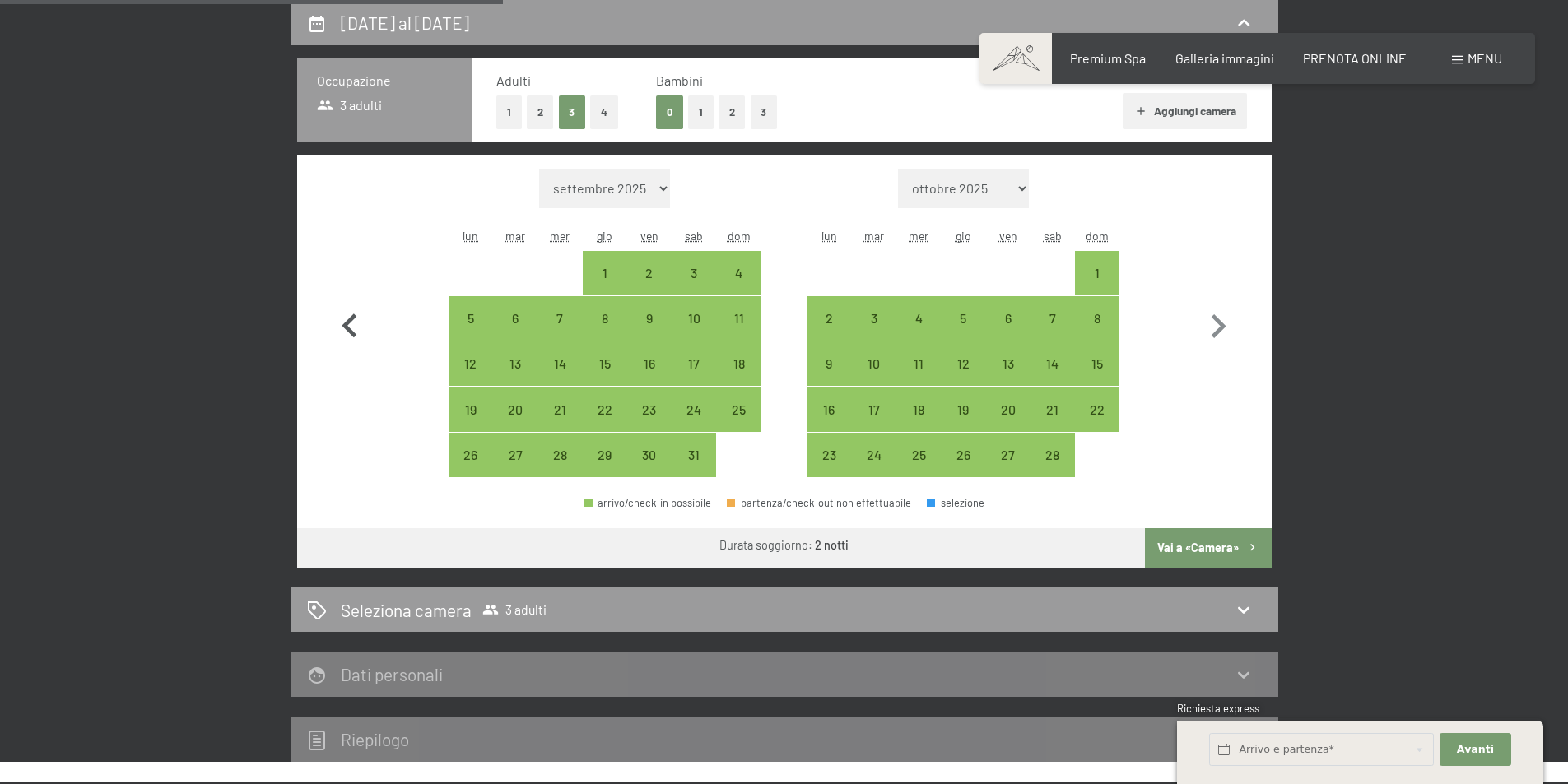
click at [341, 327] on icon "button" at bounding box center [350, 326] width 48 height 48
select select "2025-12-01"
select select "2026-01-01"
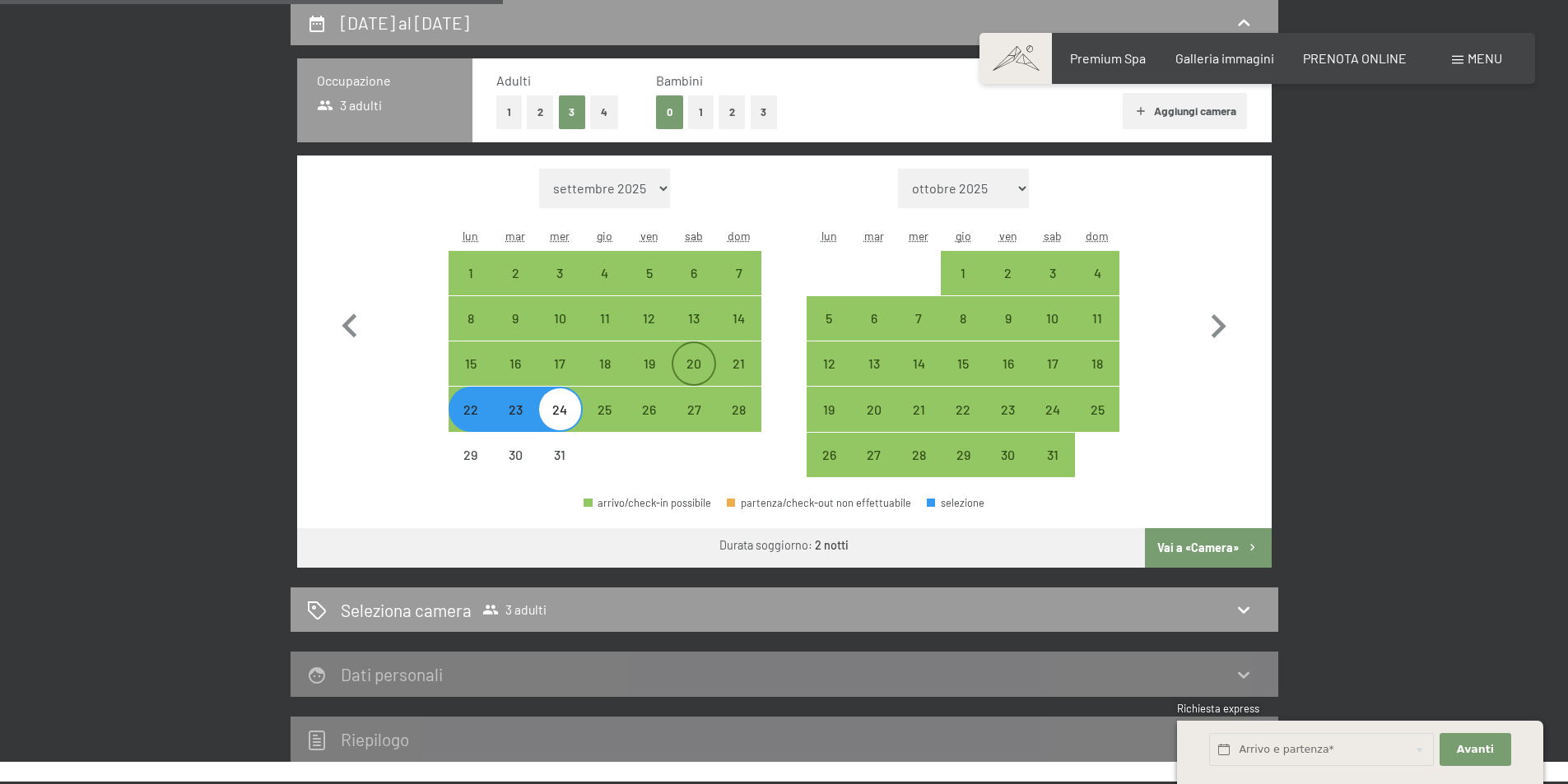
click at [698, 361] on div "20" at bounding box center [694, 378] width 41 height 41
select select "2025-12-01"
select select "2026-01-01"
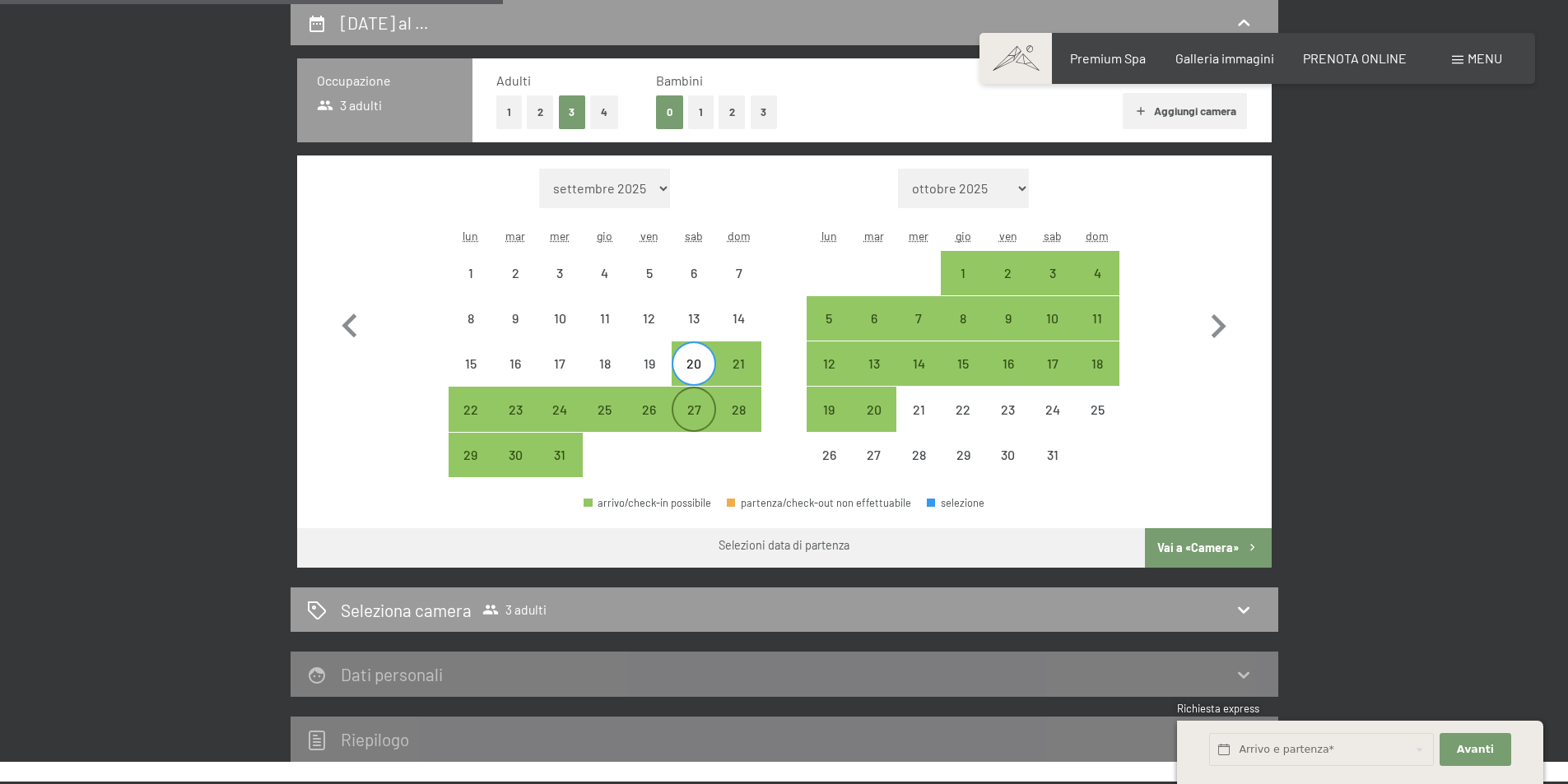
click at [704, 406] on div "27" at bounding box center [694, 424] width 41 height 41
select select "2025-12-01"
select select "2026-01-01"
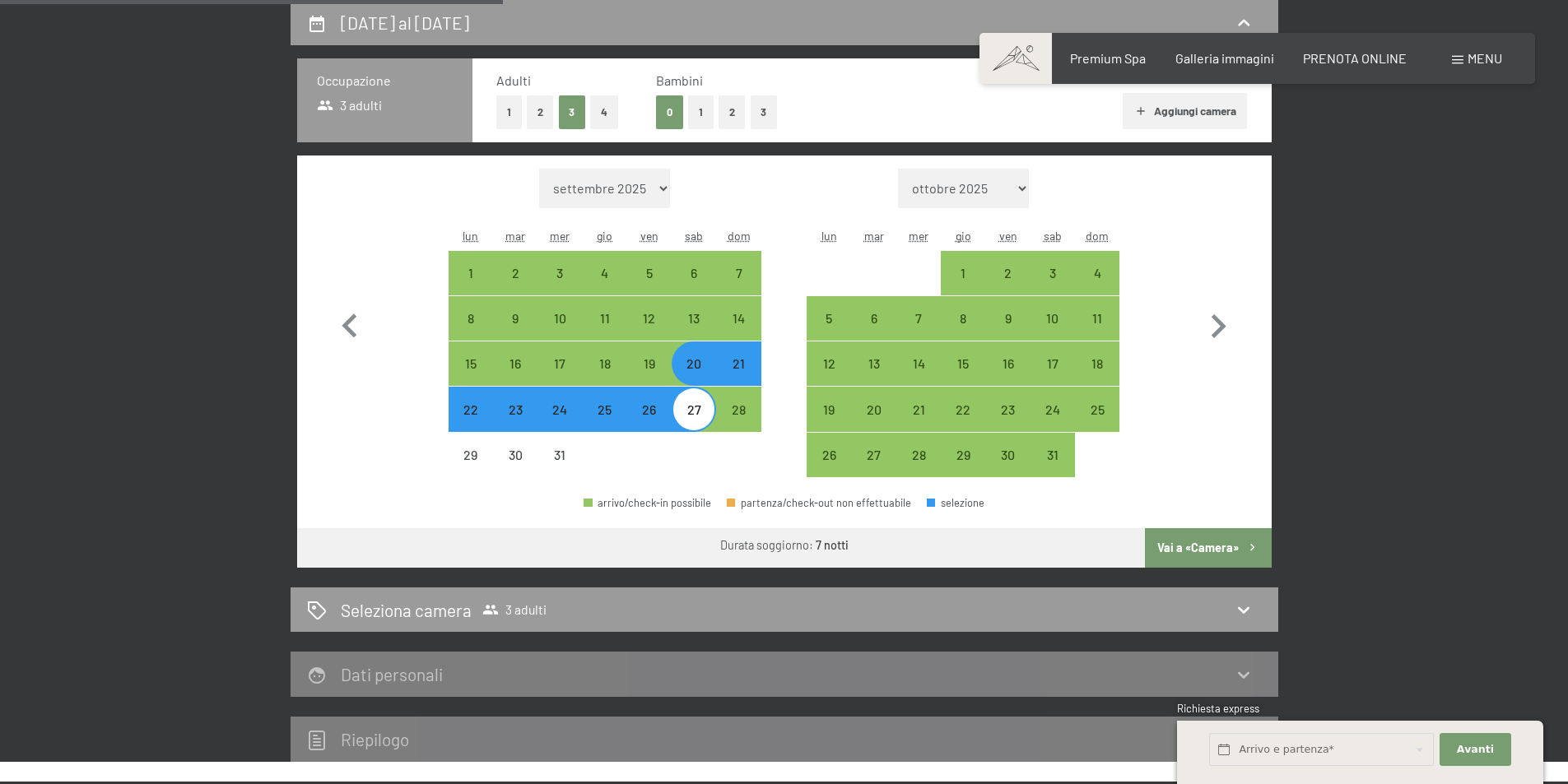
click at [1203, 548] on button "Vai a «Camera»" at bounding box center [1208, 548] width 126 height 40
select select "2025-12-01"
select select "2026-01-01"
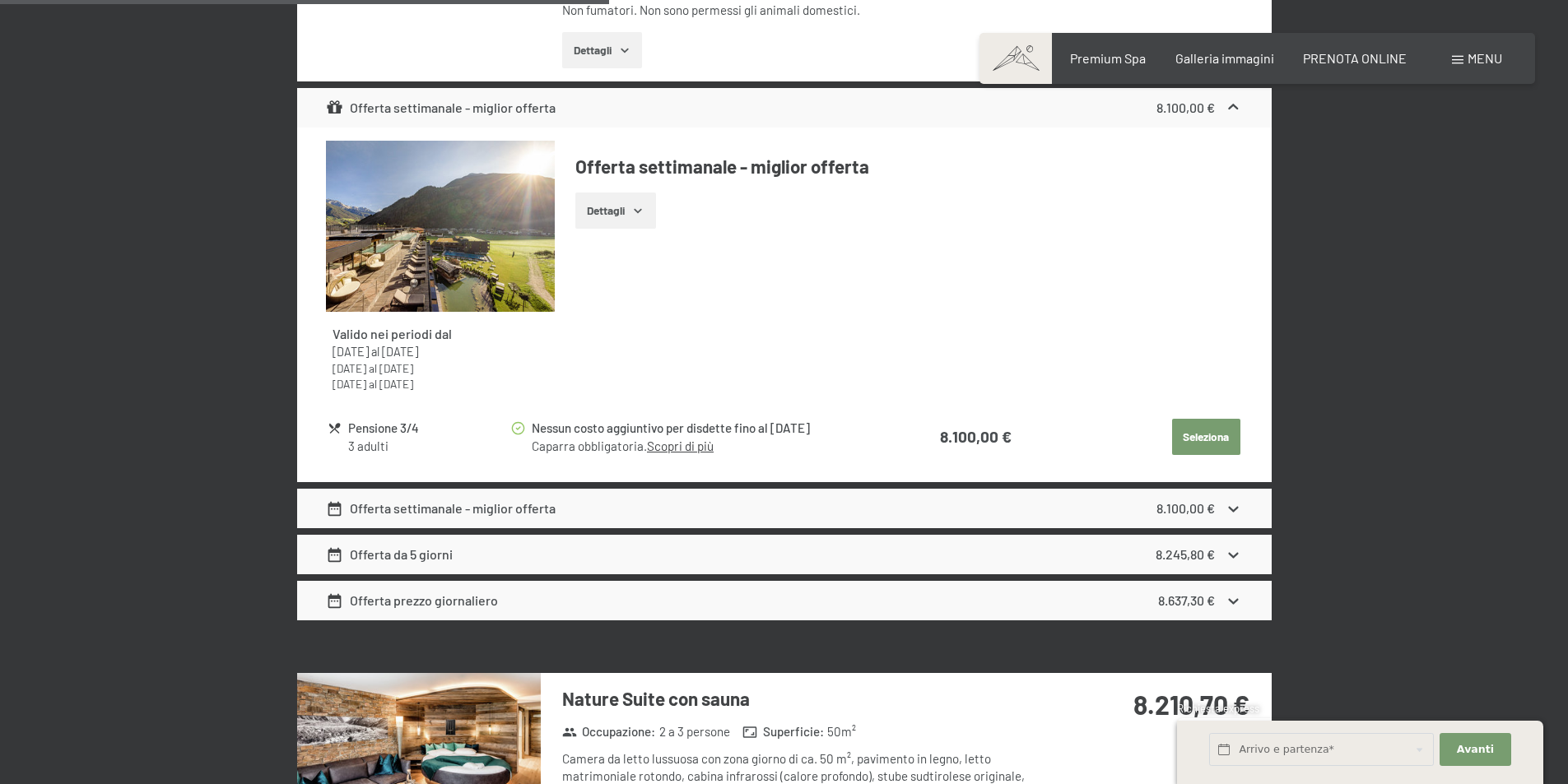
scroll to position [2709, 0]
